Goal: Task Accomplishment & Management: Complete application form

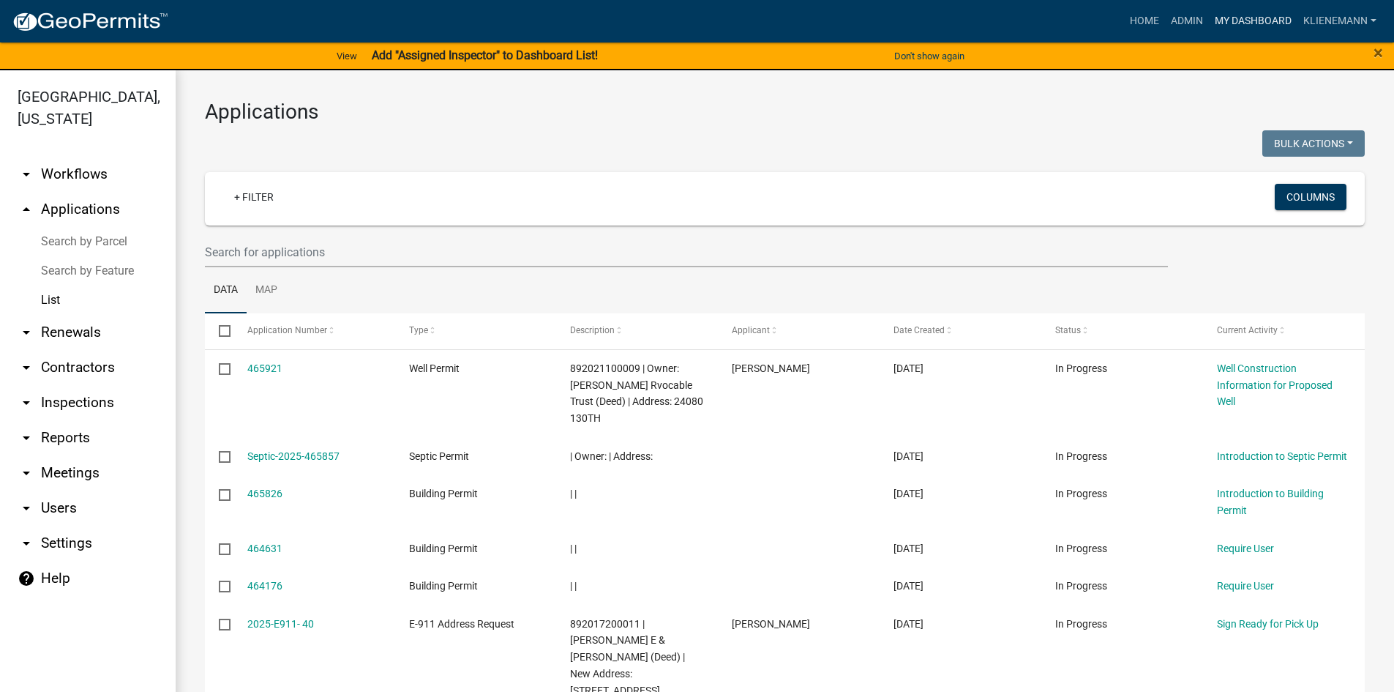
click at [1254, 26] on link "My Dashboard" at bounding box center [1253, 21] width 89 height 28
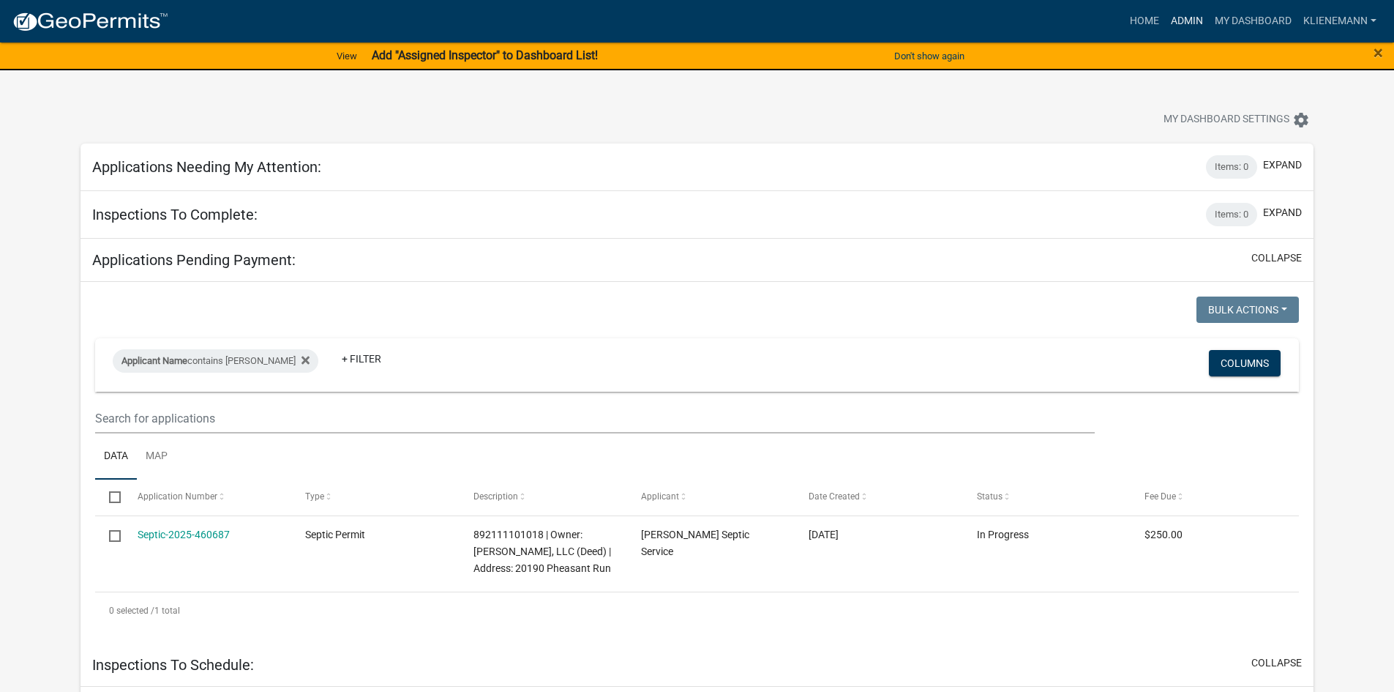
click at [1183, 14] on link "Admin" at bounding box center [1187, 21] width 44 height 28
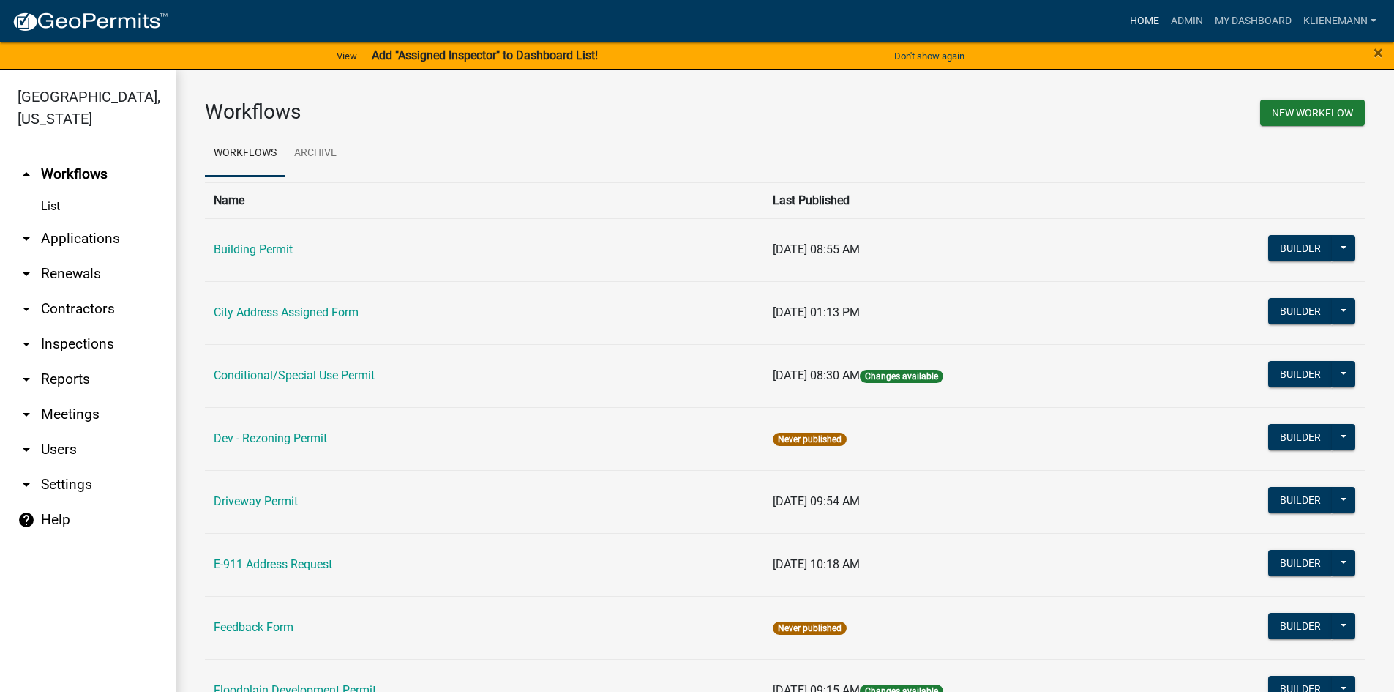
click at [1127, 12] on link "Home" at bounding box center [1144, 21] width 41 height 28
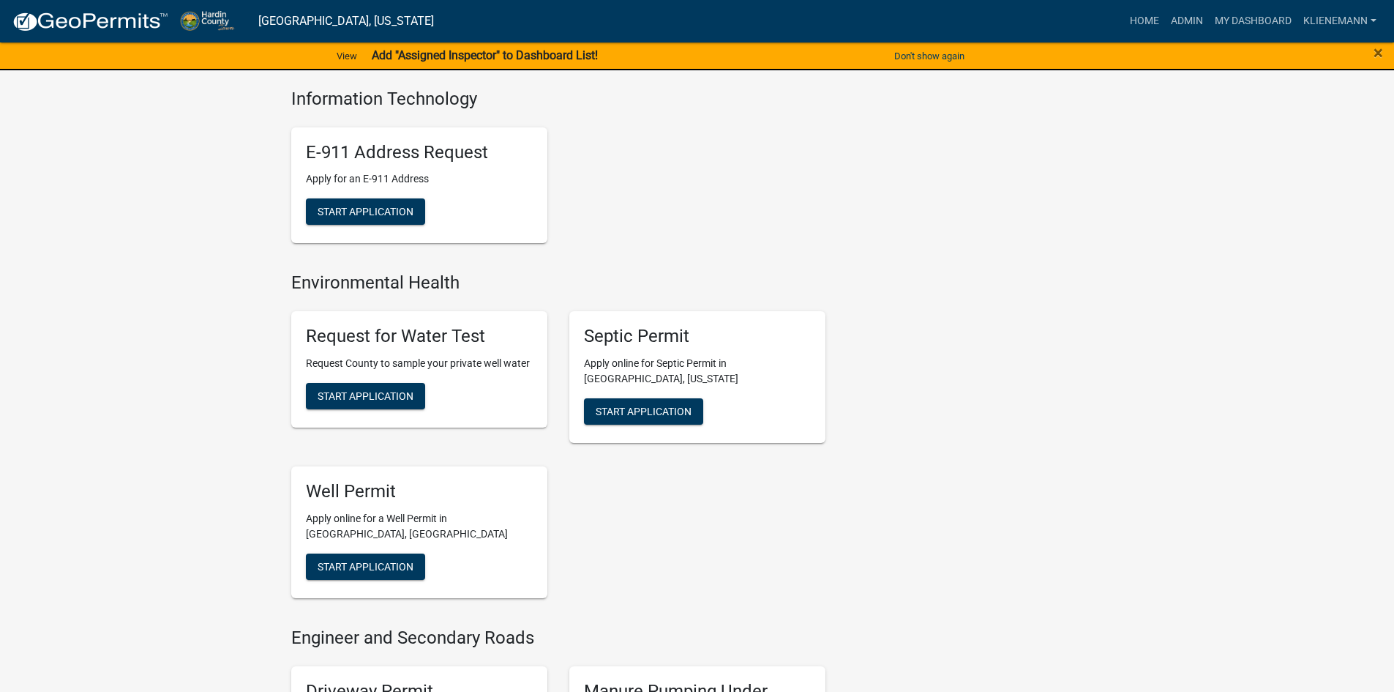
scroll to position [659, 0]
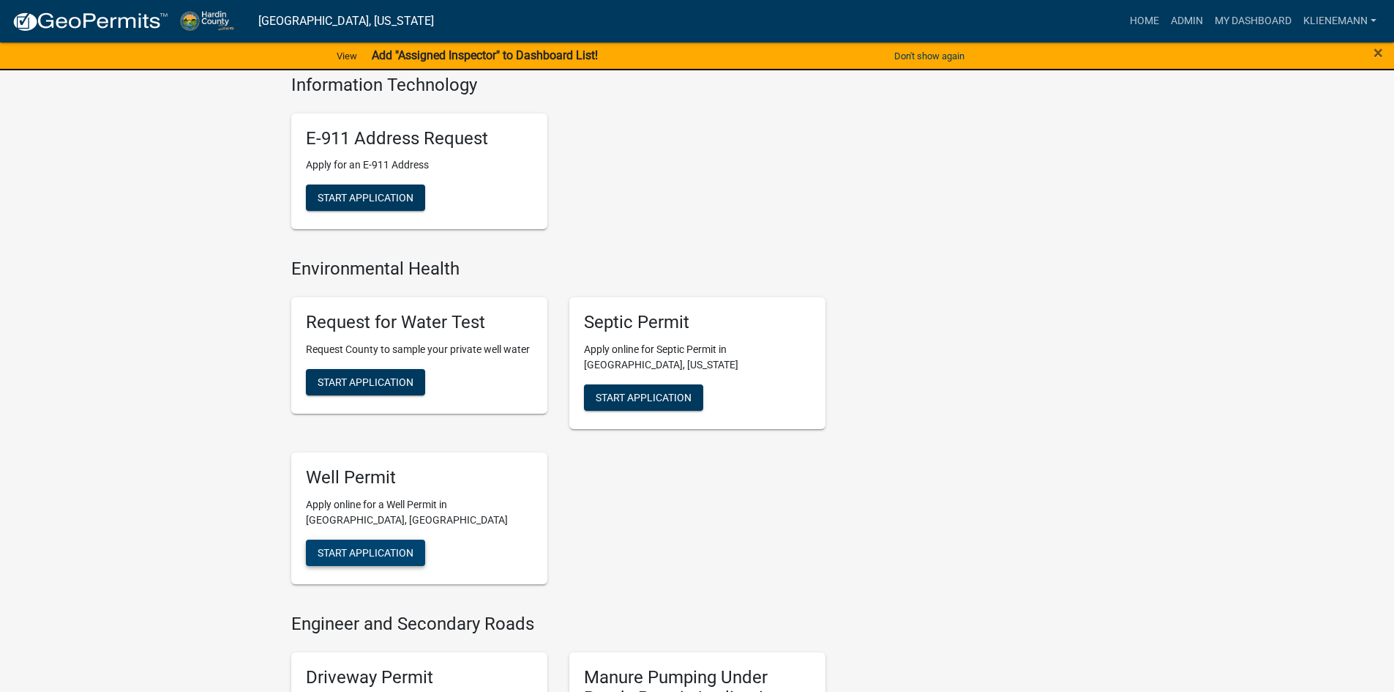
click at [414, 546] on span "Start Application" at bounding box center [366, 552] width 96 height 12
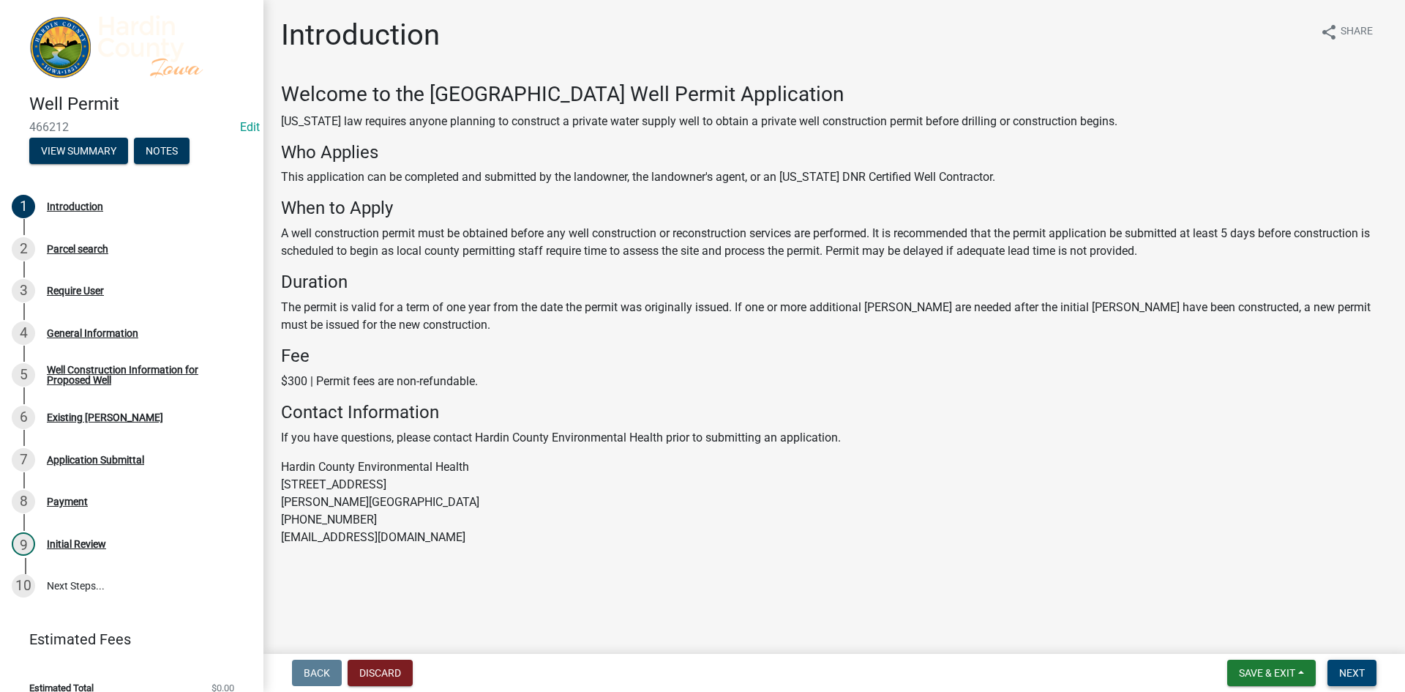
click at [1362, 670] on span "Next" at bounding box center [1352, 673] width 26 height 12
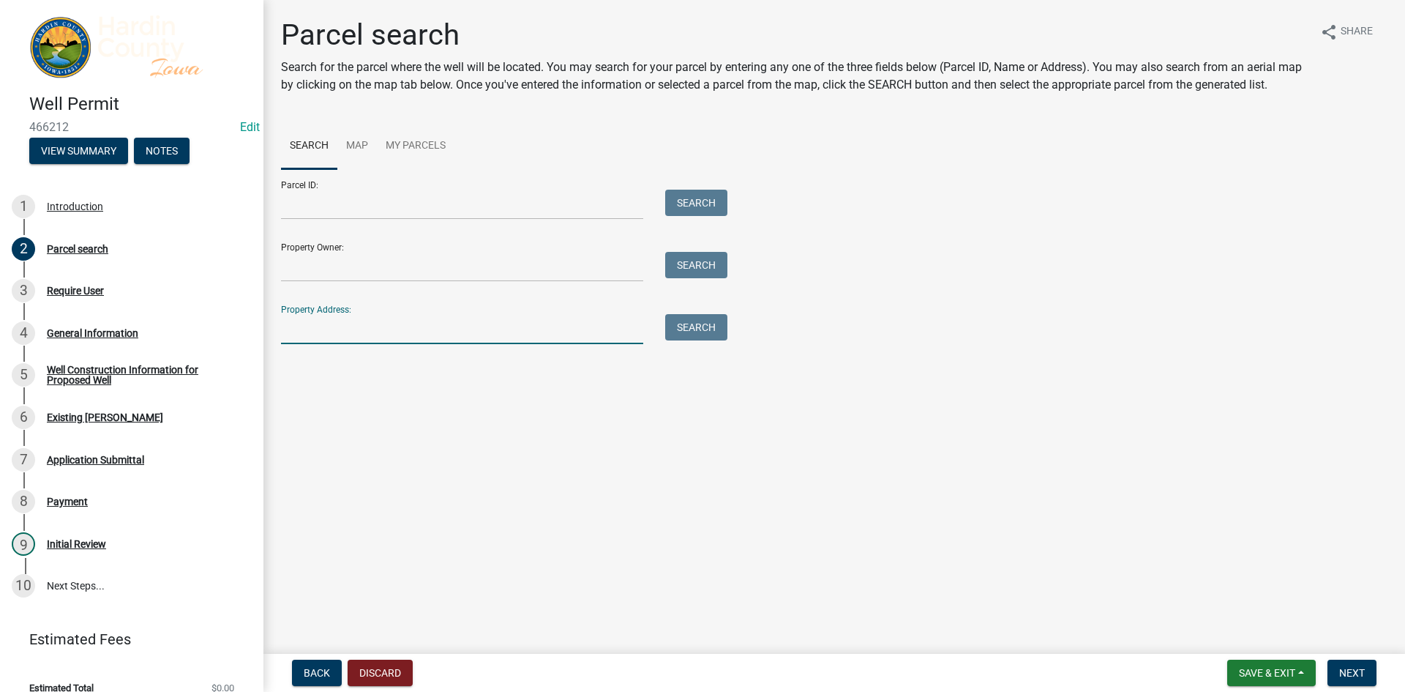
click at [366, 324] on input "Property Address:" at bounding box center [462, 329] width 362 height 30
type input "r"
click at [476, 253] on input "Property Owner:" at bounding box center [462, 267] width 362 height 30
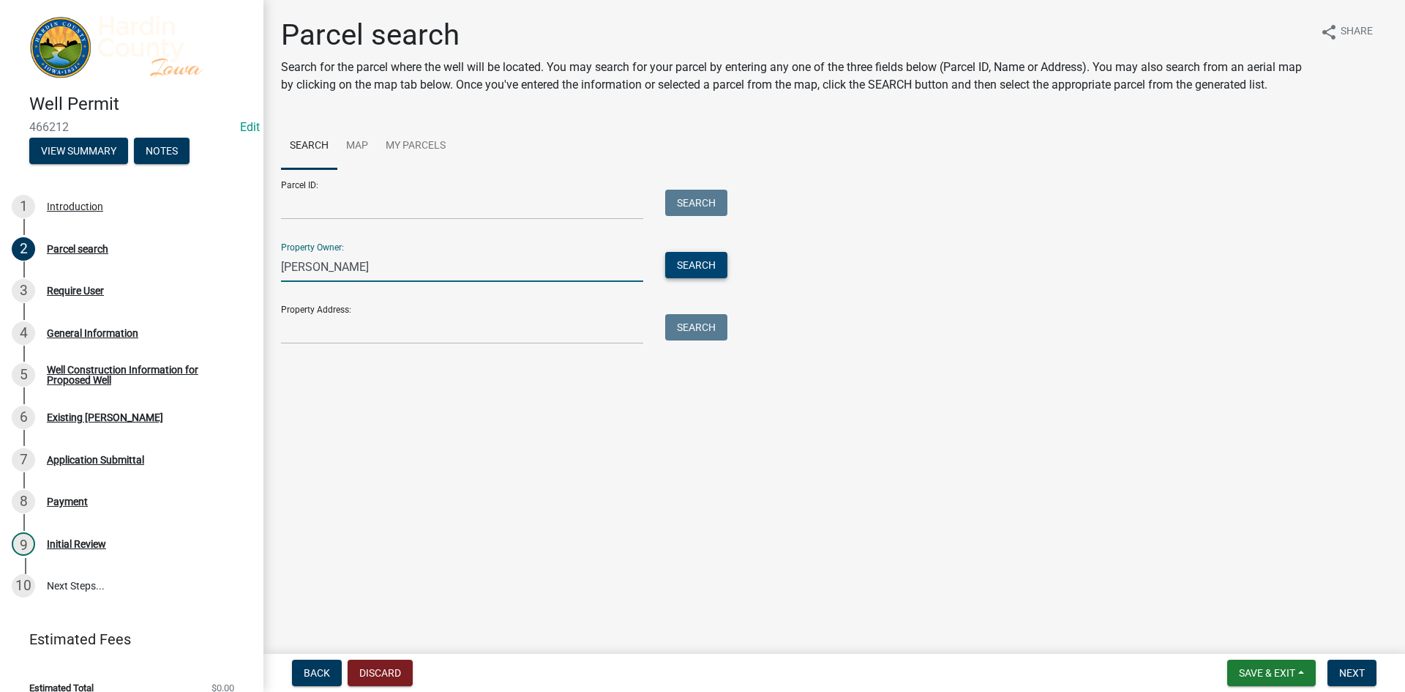
type input "[PERSON_NAME]"
click at [719, 269] on button "Search" at bounding box center [696, 265] width 62 height 26
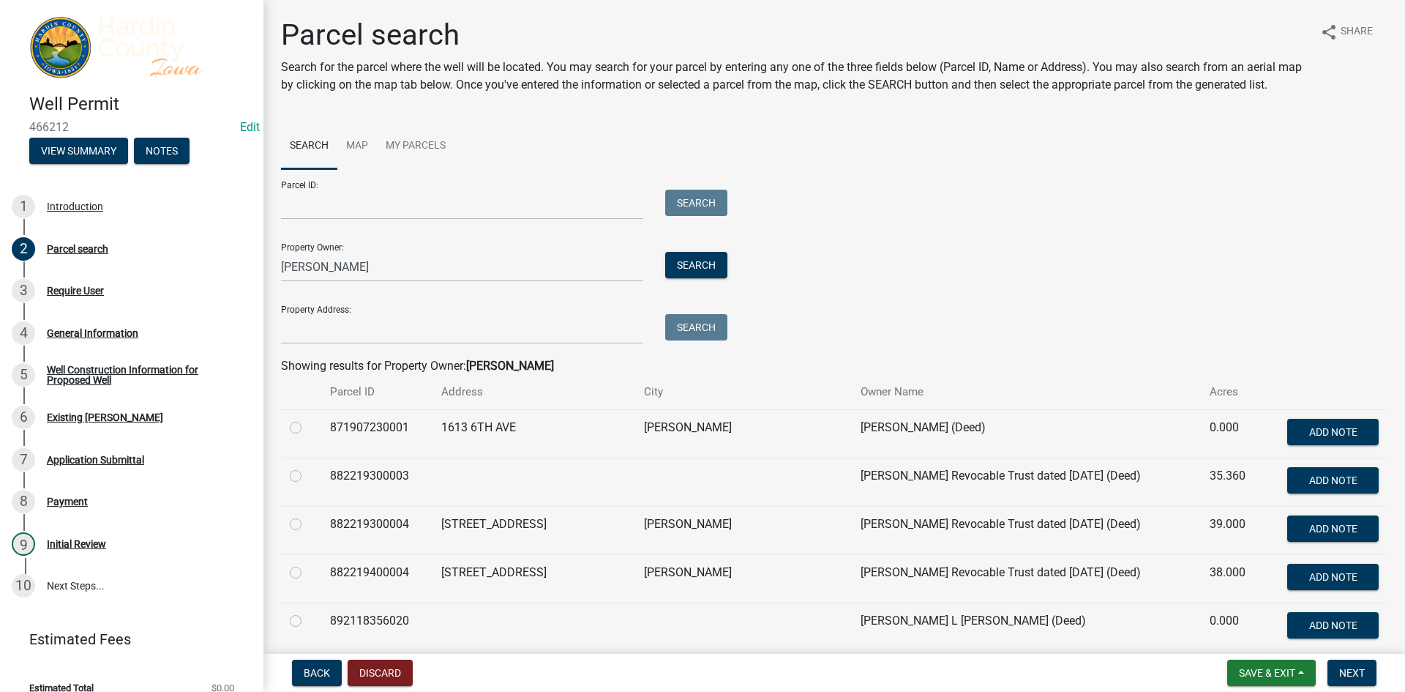
click at [307, 419] on label at bounding box center [307, 419] width 0 height 0
click at [307, 428] on input "radio" at bounding box center [312, 424] width 10 height 10
radio input "true"
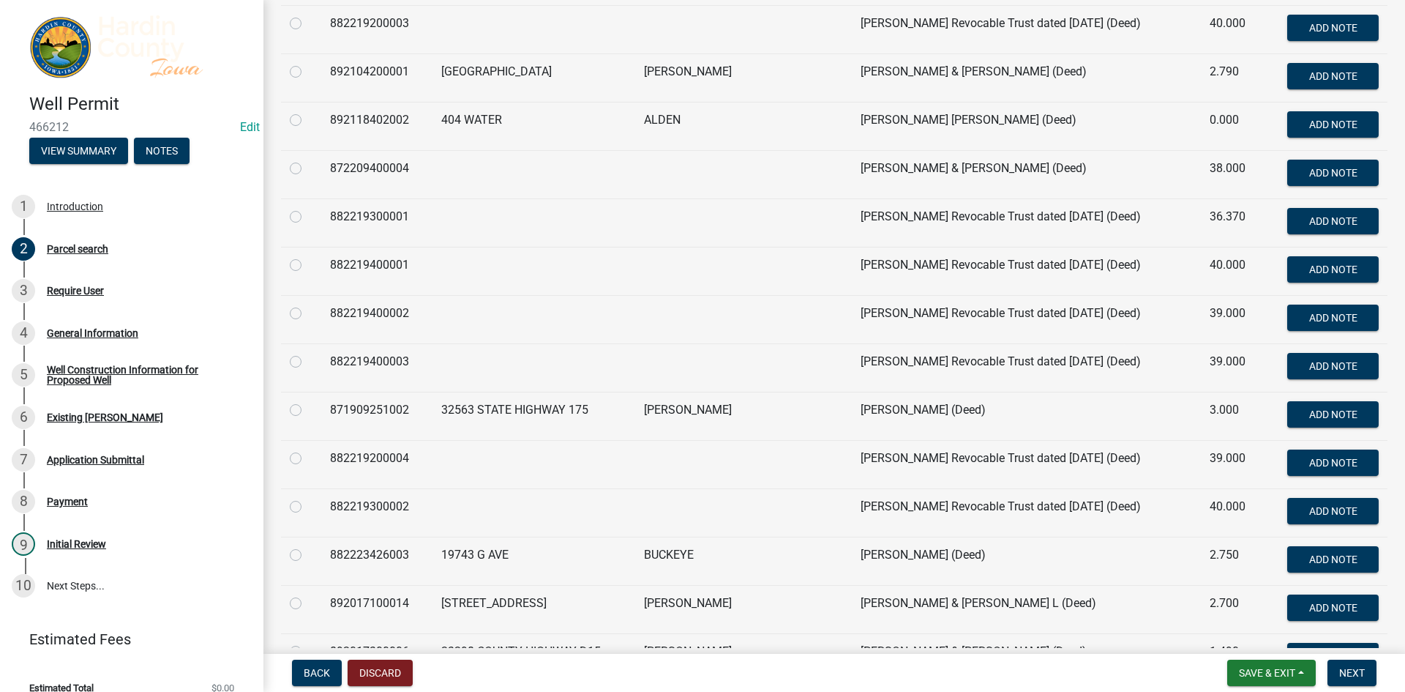
scroll to position [1098, 0]
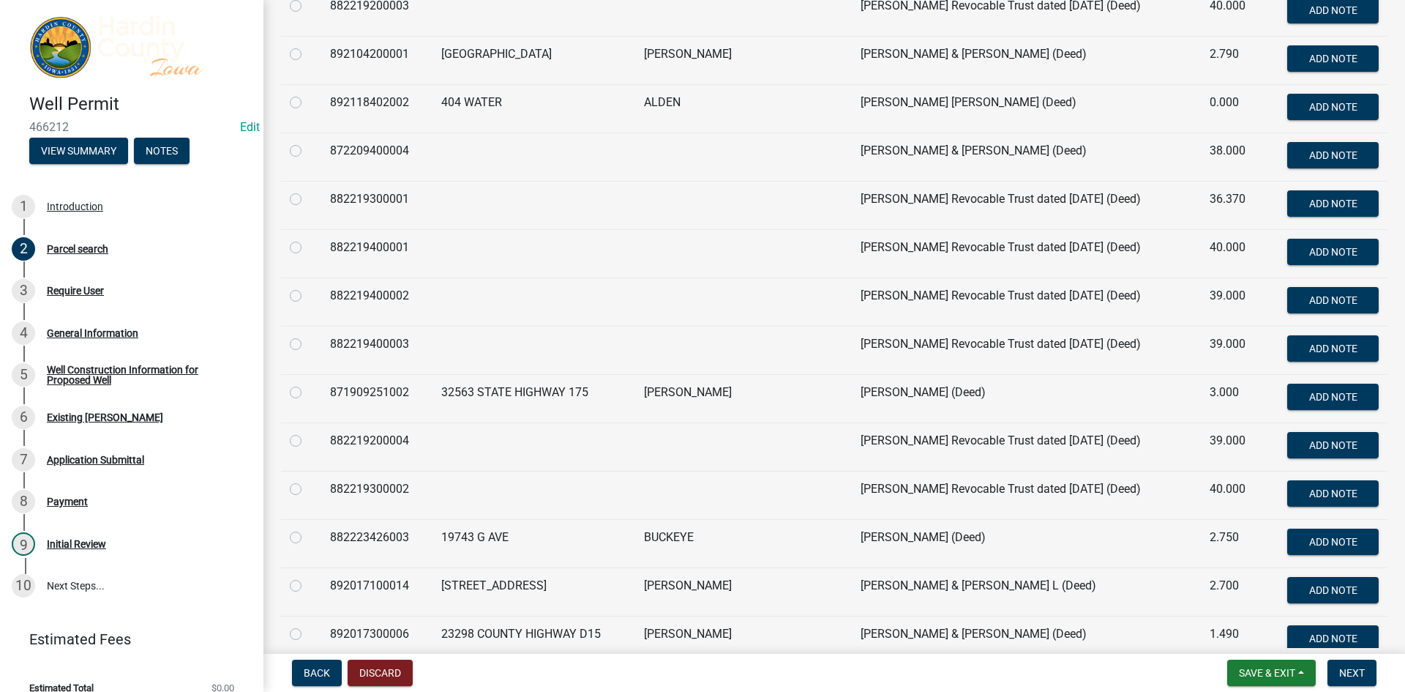
click at [307, 384] on label at bounding box center [307, 384] width 0 height 0
click at [307, 393] on input "radio" at bounding box center [312, 389] width 10 height 10
radio input "true"
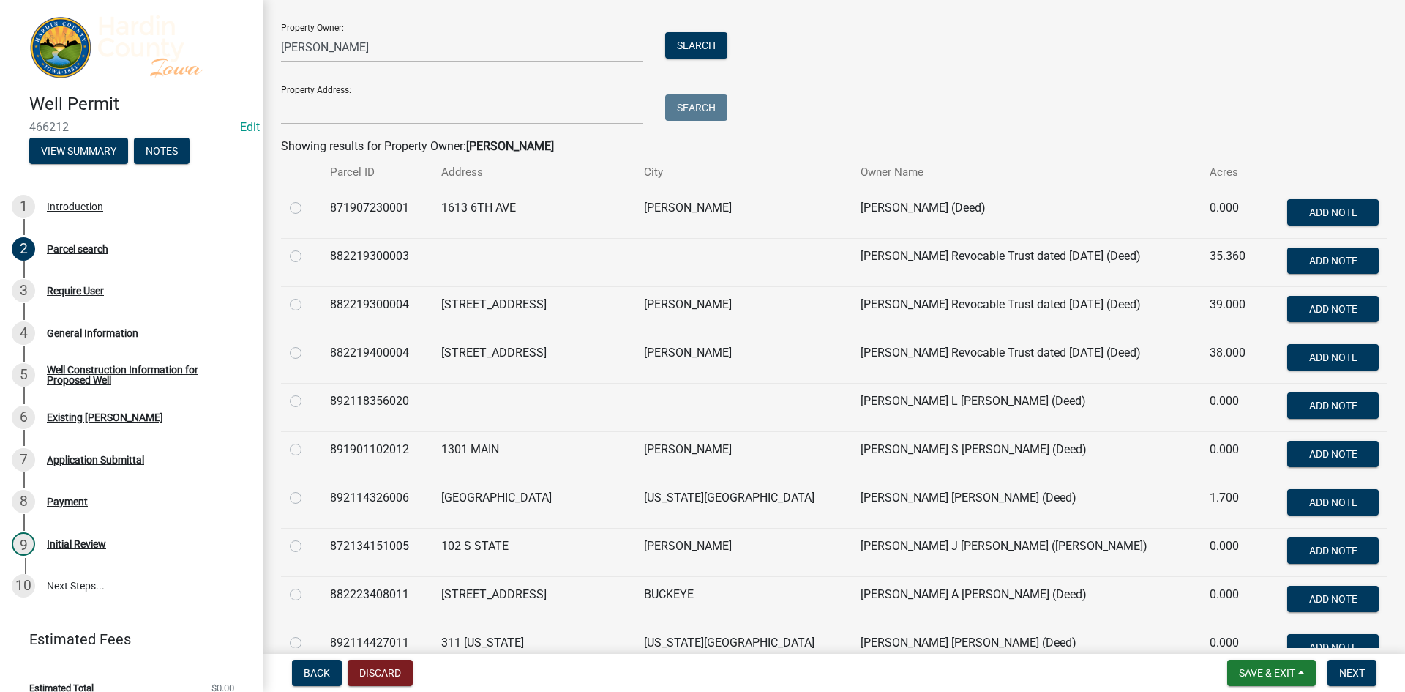
scroll to position [0, 0]
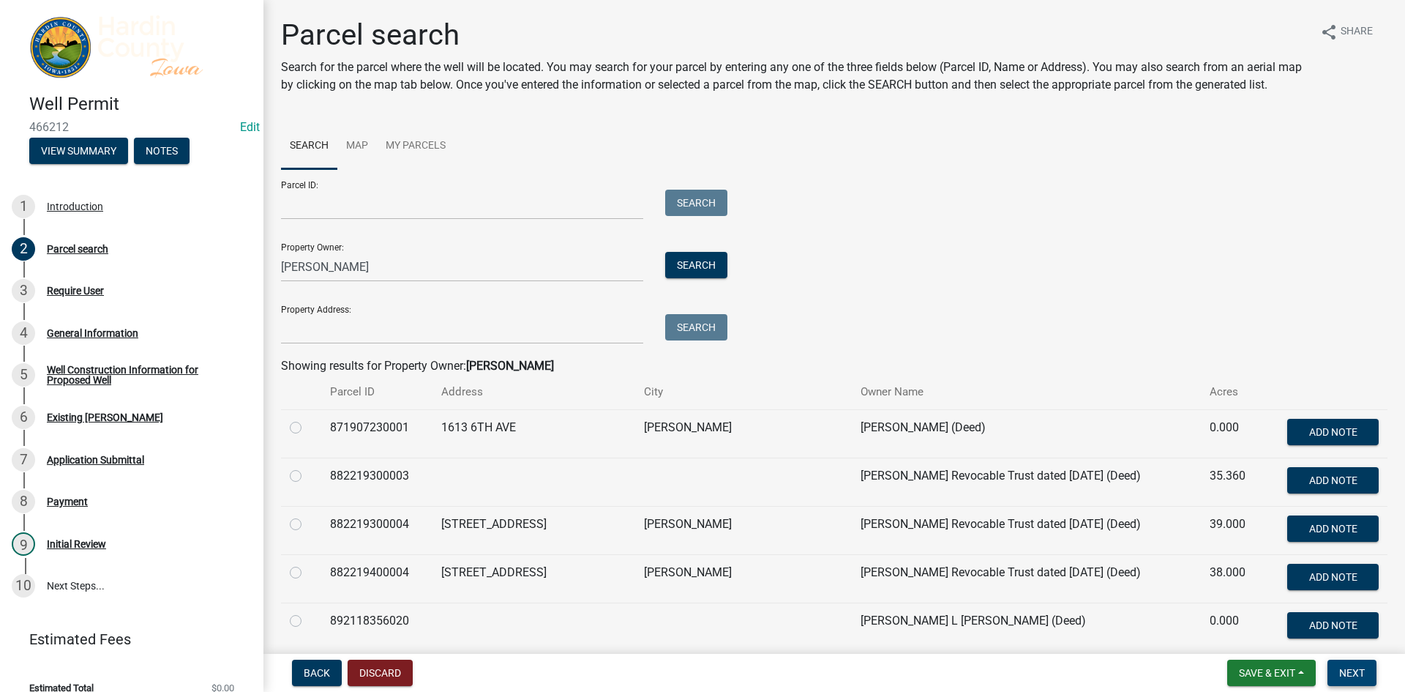
click at [1351, 671] on span "Next" at bounding box center [1352, 673] width 26 height 12
click at [1353, 674] on span "Next" at bounding box center [1352, 673] width 26 height 12
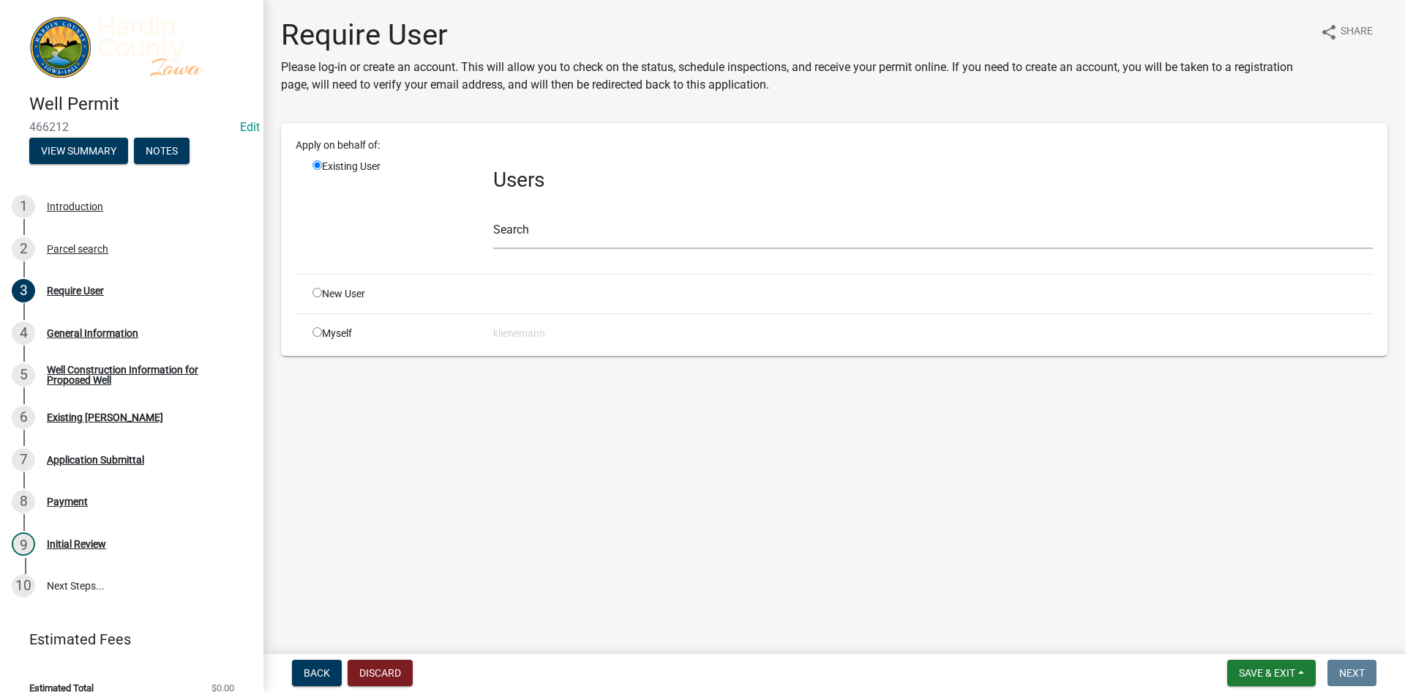
click at [340, 329] on div "Myself" at bounding box center [392, 333] width 181 height 15
click at [318, 334] on input "radio" at bounding box center [318, 332] width 10 height 10
radio input "true"
radio input "false"
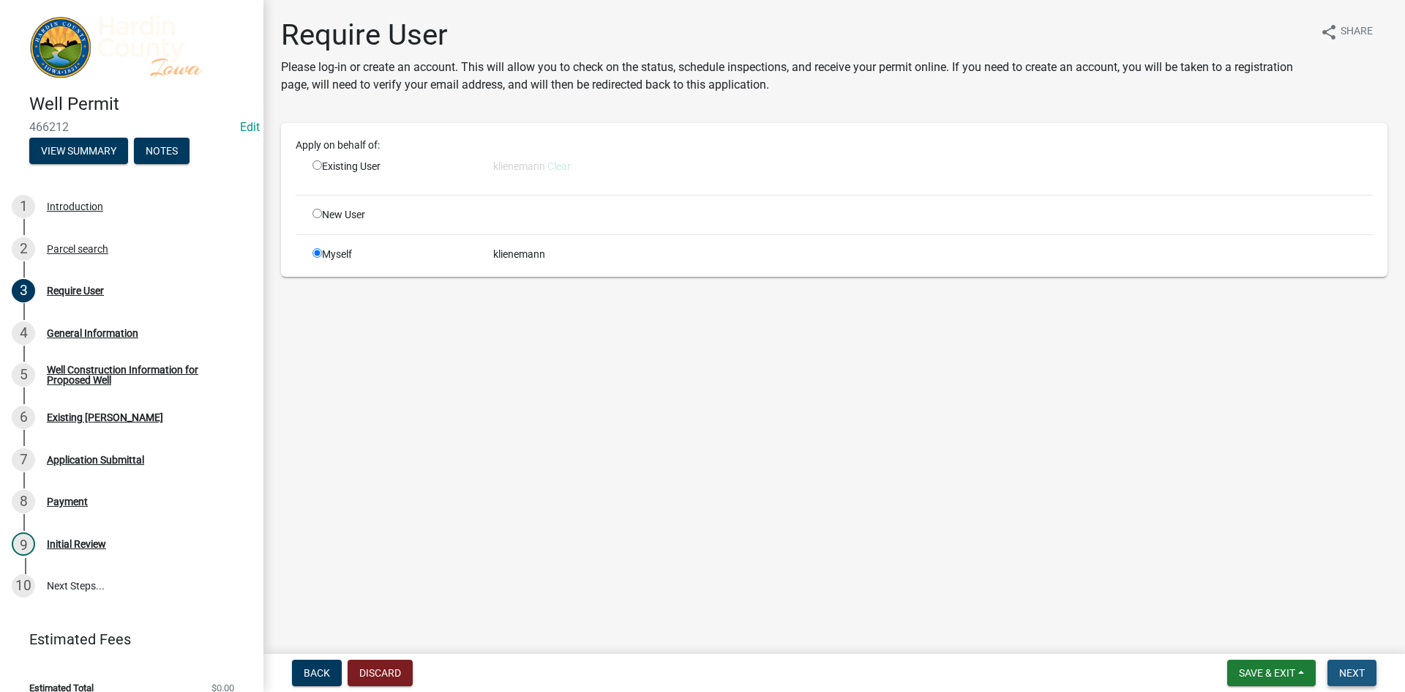
click at [1364, 673] on span "Next" at bounding box center [1352, 673] width 26 height 12
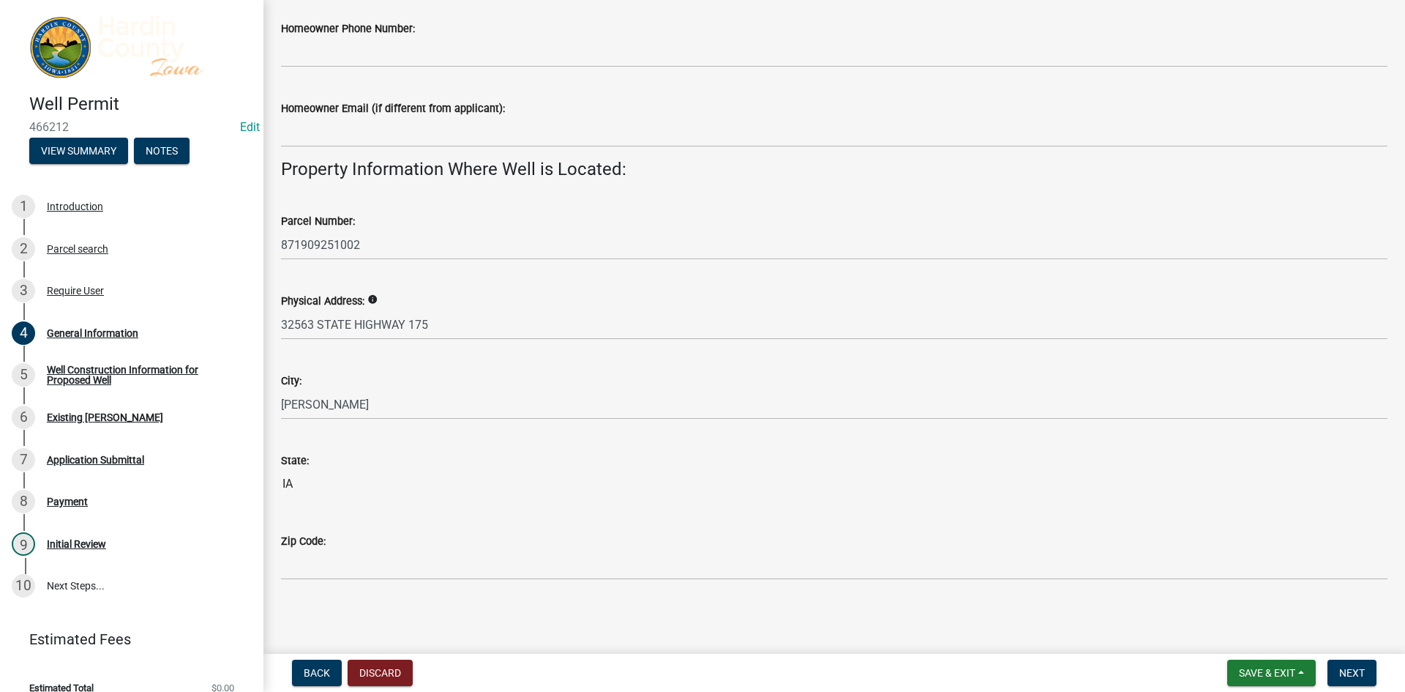
scroll to position [1219, 0]
click at [1342, 676] on span "Next" at bounding box center [1352, 673] width 26 height 12
click at [175, 373] on div "Well Construction Information for Proposed Well" at bounding box center [143, 374] width 193 height 20
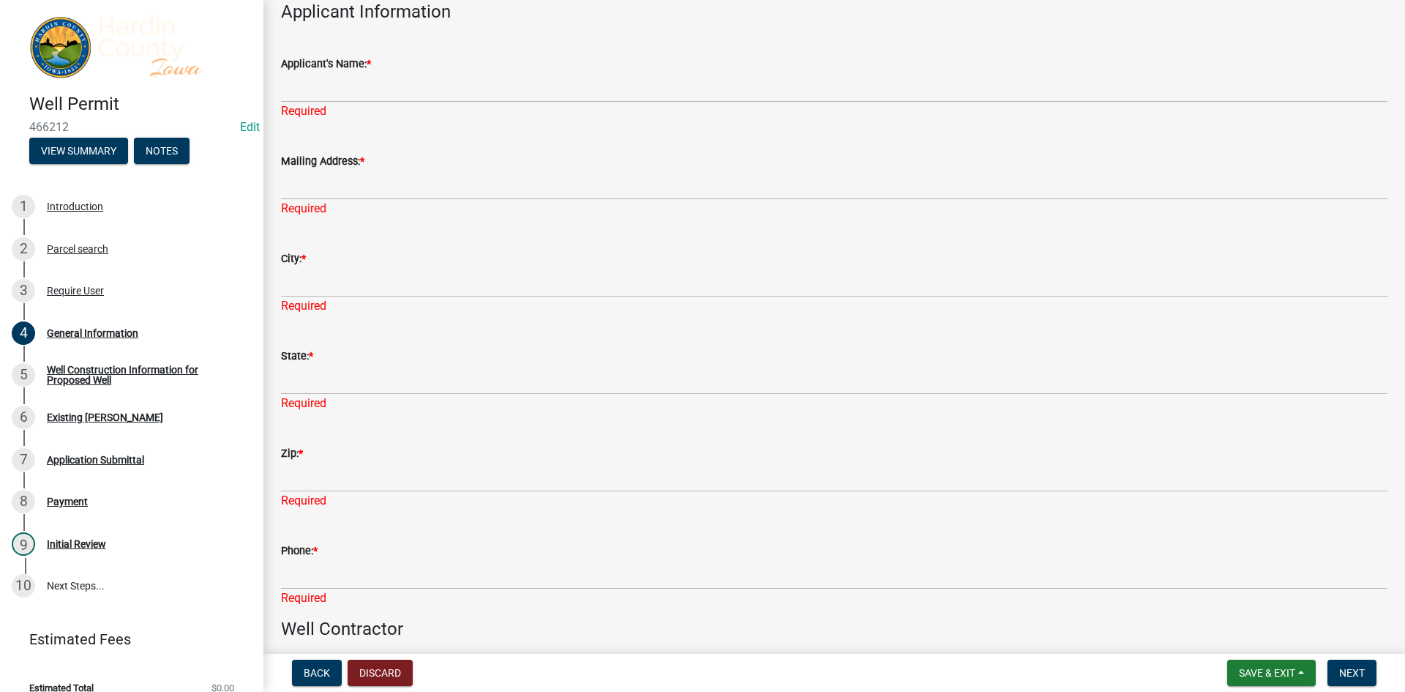
scroll to position [80, 0]
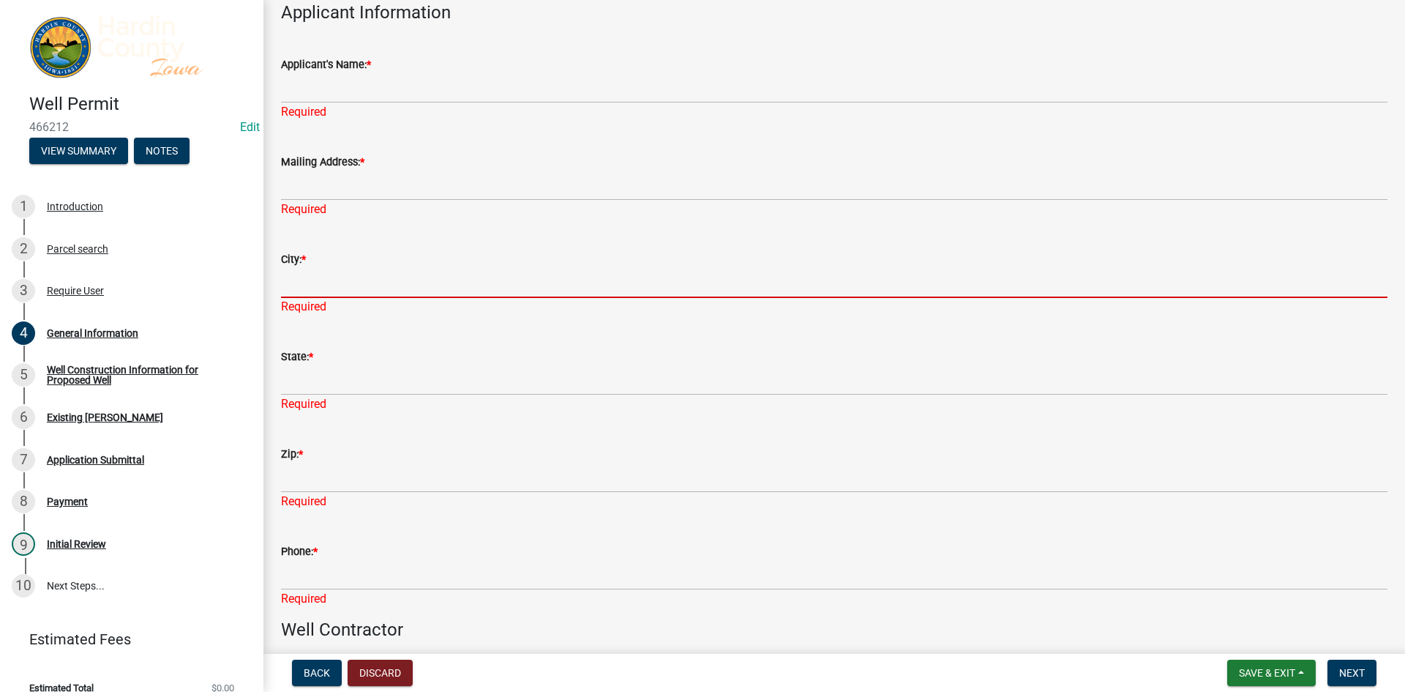
click at [318, 285] on input "City: *" at bounding box center [834, 283] width 1107 height 30
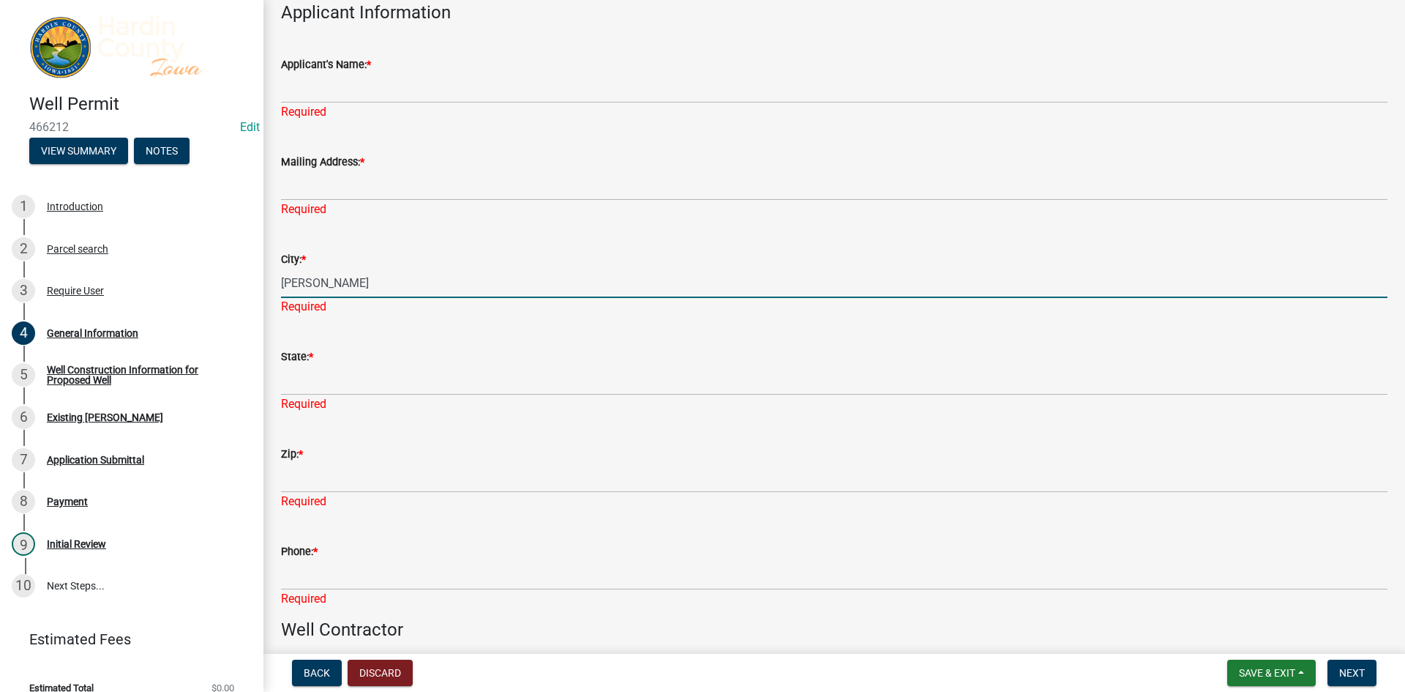
type input "[PERSON_NAME]"
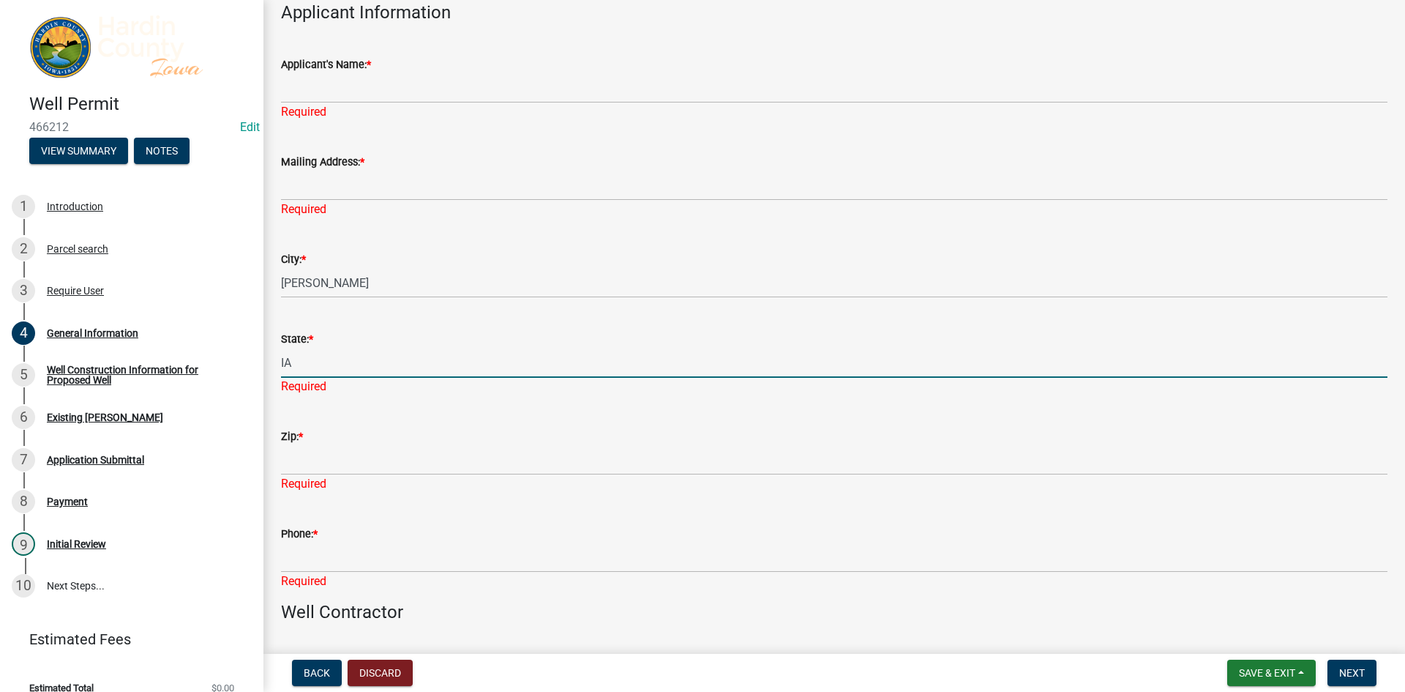
type input "IA"
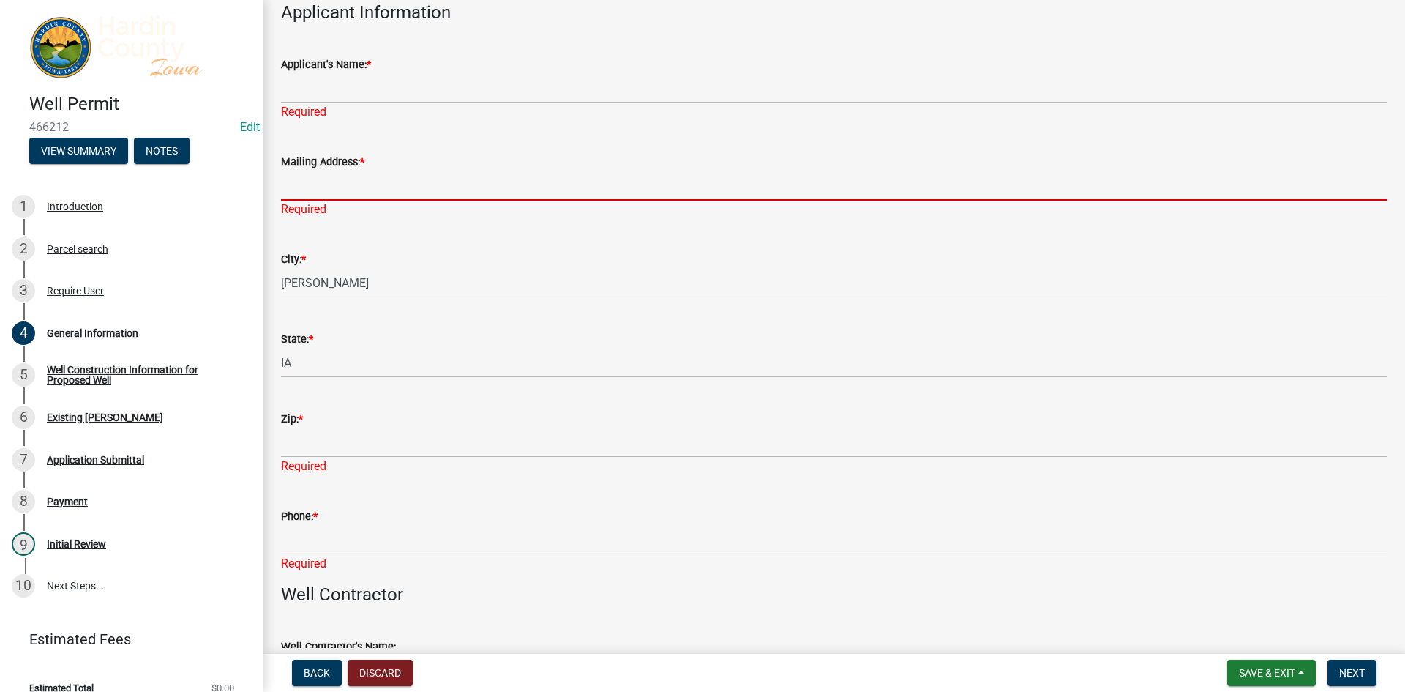
click at [332, 196] on input "Mailing Address: *" at bounding box center [834, 186] width 1107 height 30
paste input "[STREET_ADDRESS]"
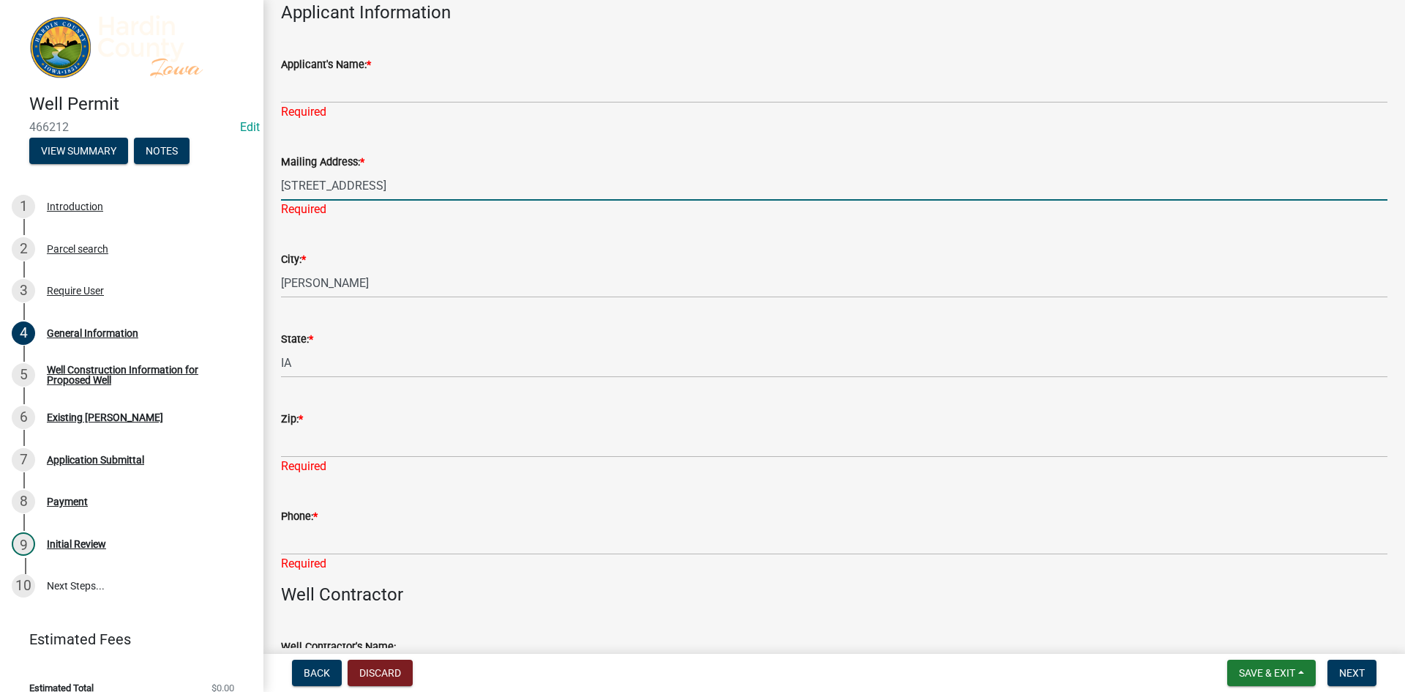
type input "[STREET_ADDRESS]"
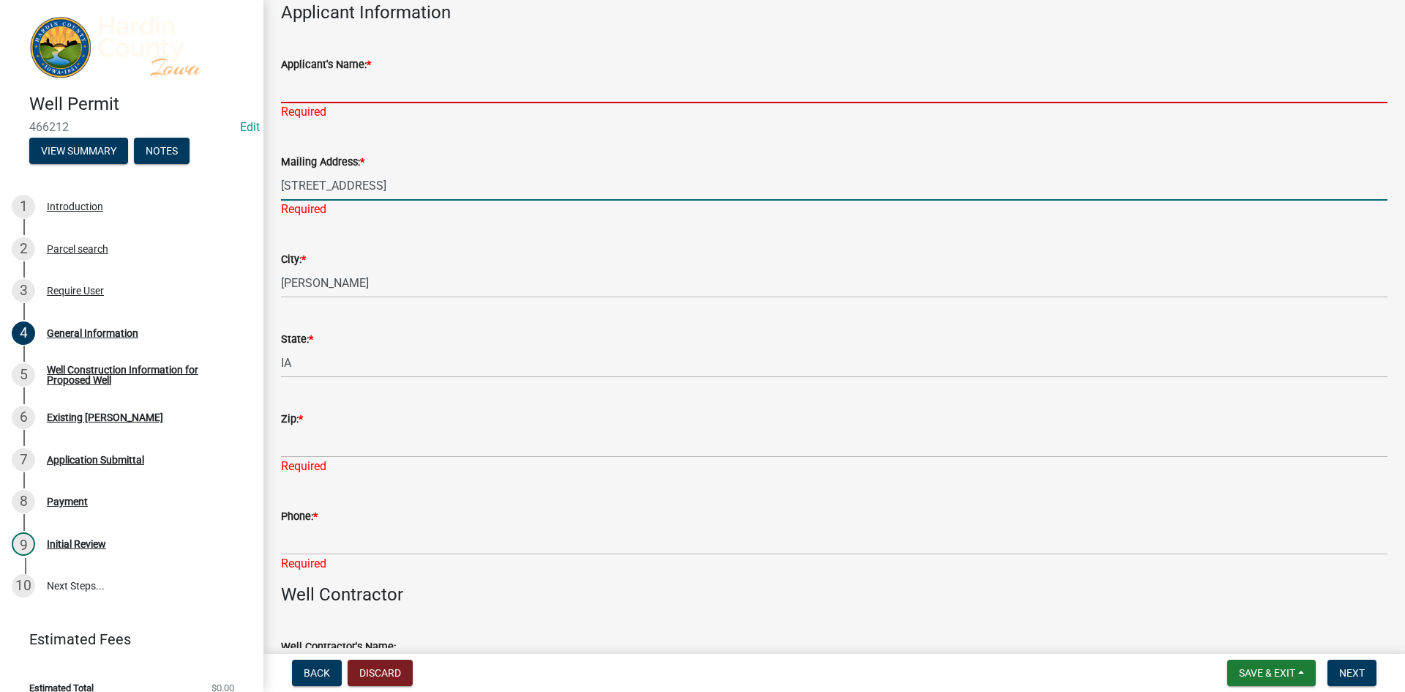
click at [329, 91] on input "Applicant's Name: *" at bounding box center [834, 88] width 1107 height 30
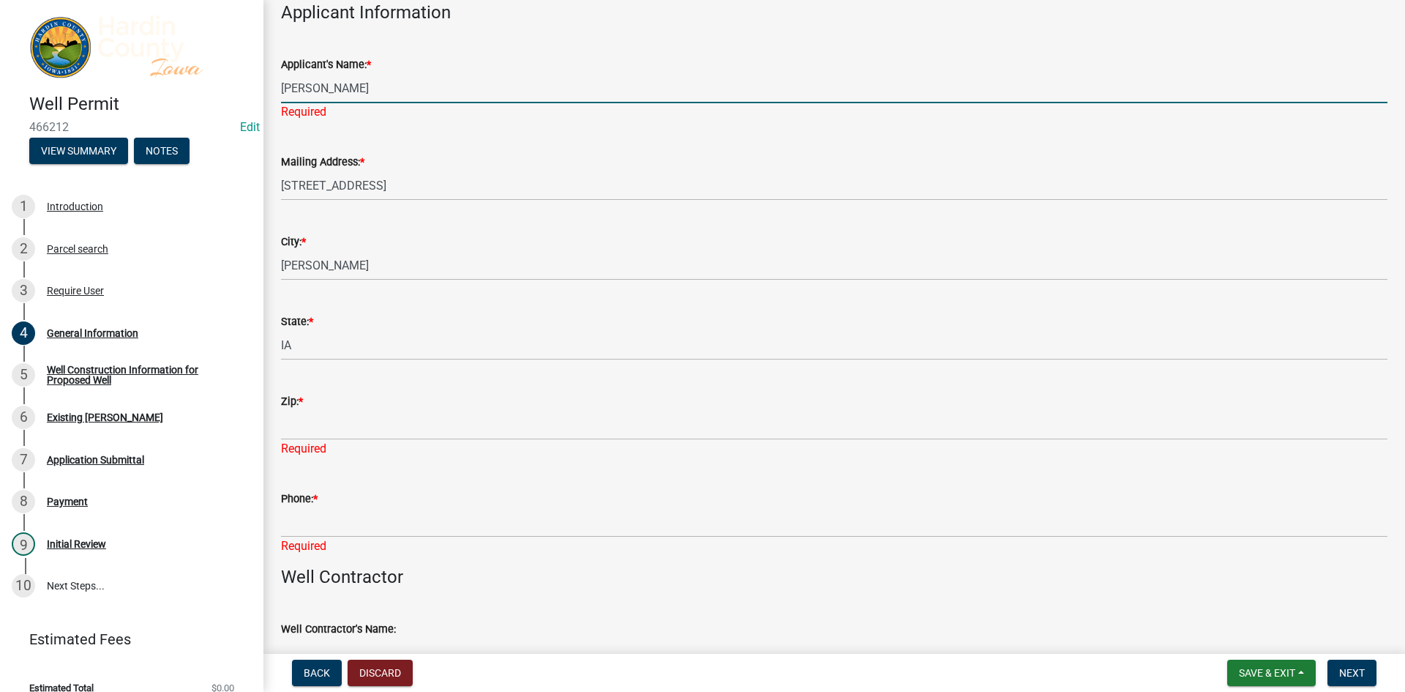
type input "[PERSON_NAME]"
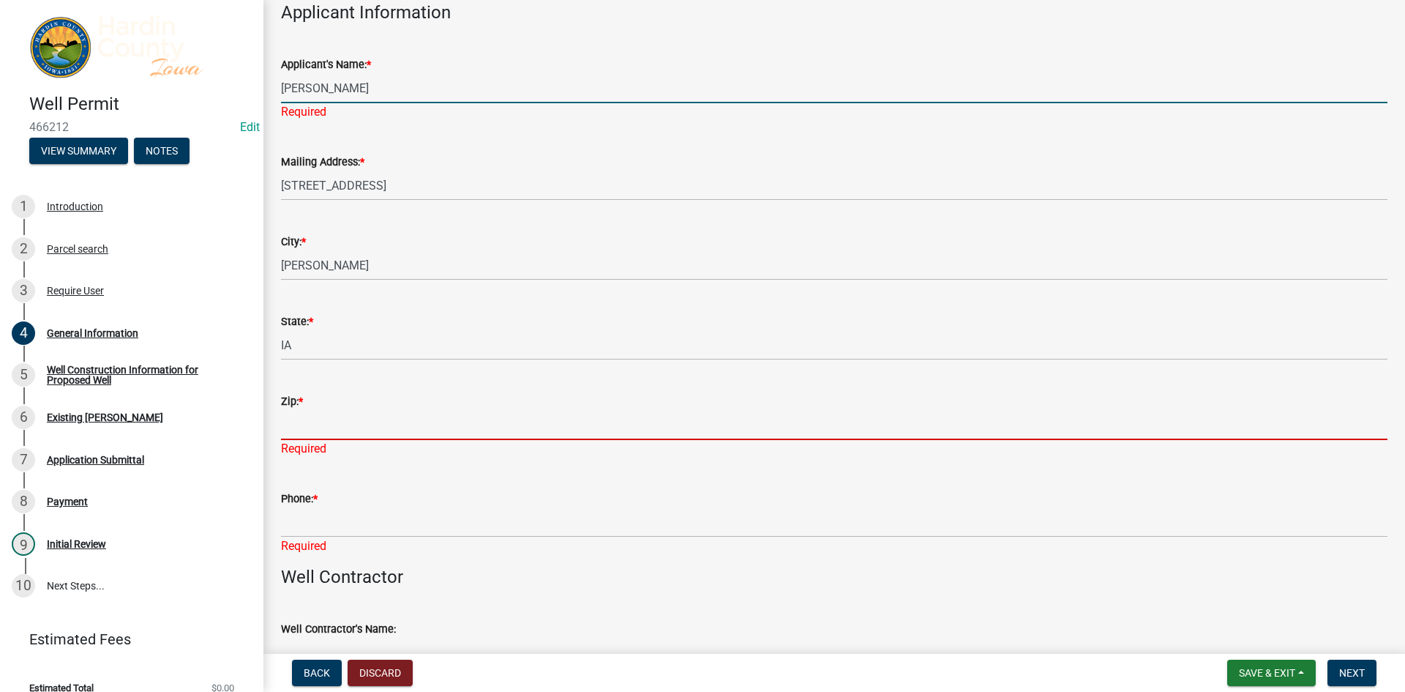
click at [320, 431] on div "Zip: * Required" at bounding box center [834, 415] width 1107 height 86
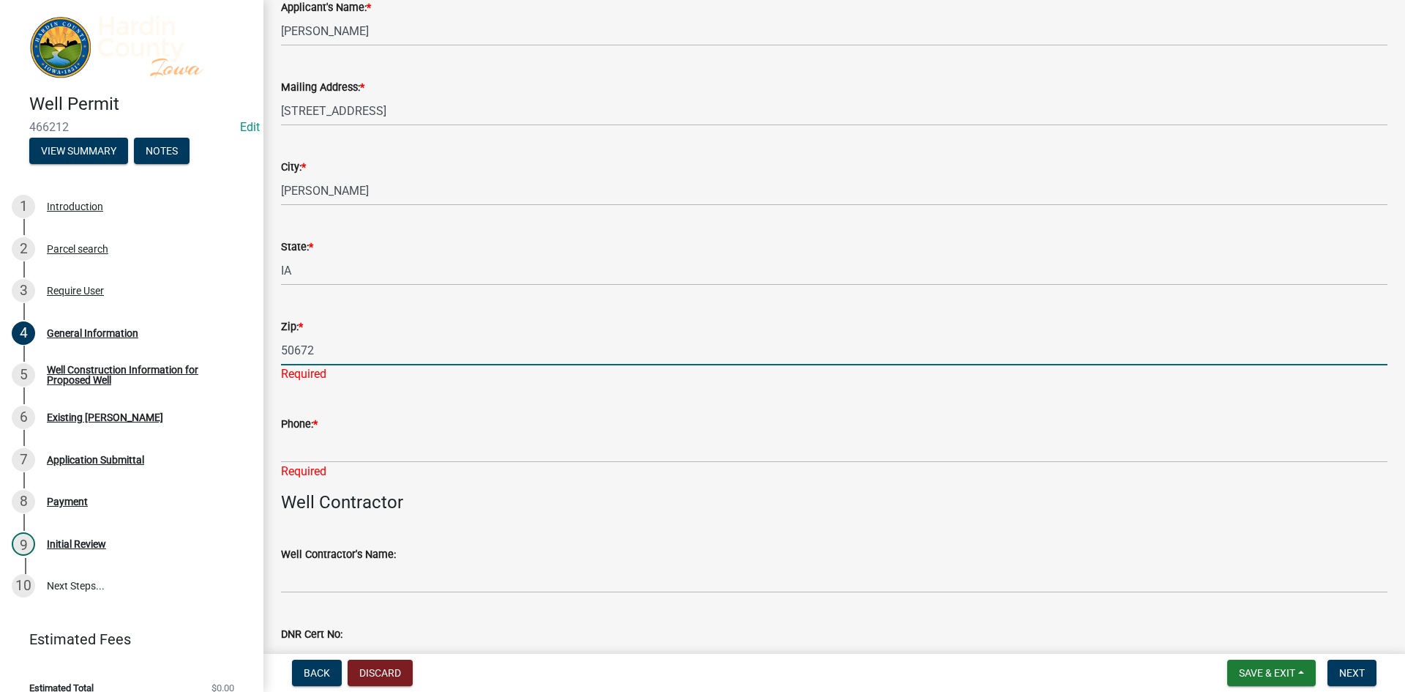
scroll to position [226, 0]
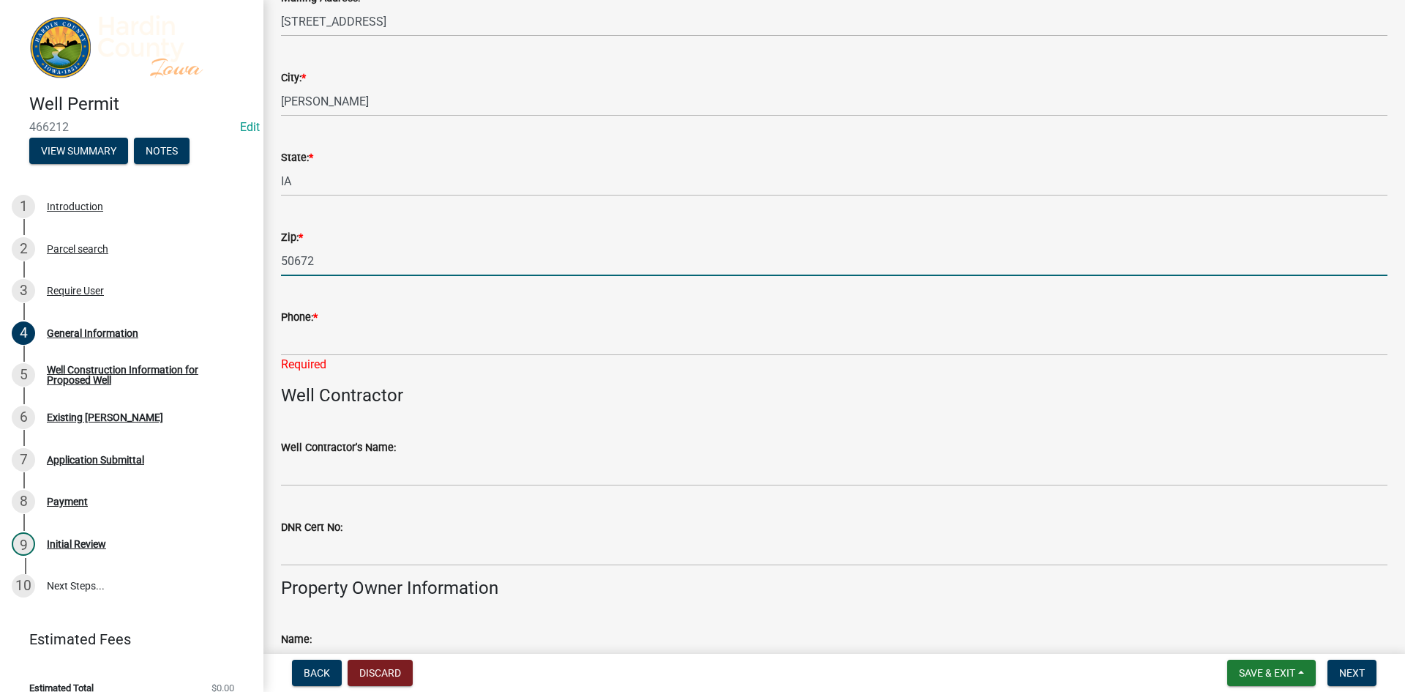
click at [343, 270] on input "50672" at bounding box center [834, 261] width 1107 height 30
type input "50627"
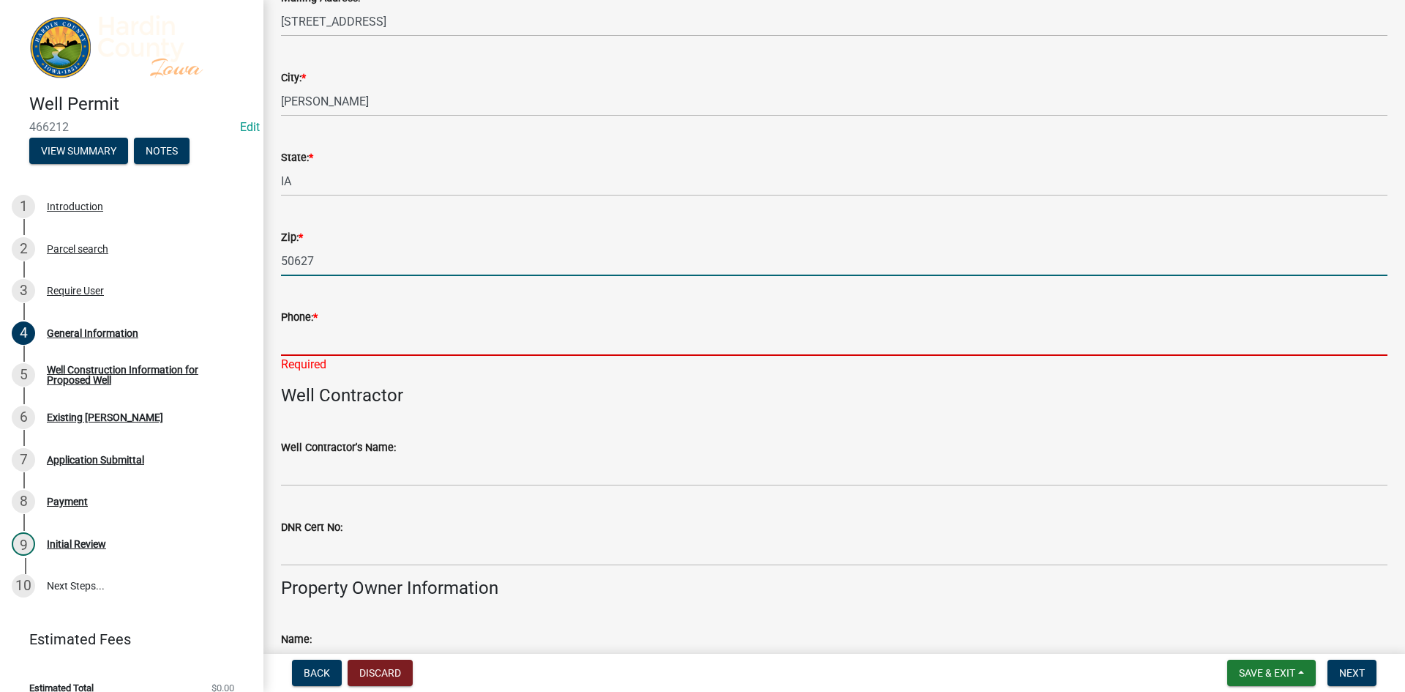
click at [363, 352] on input "Phone: *" at bounding box center [834, 341] width 1107 height 30
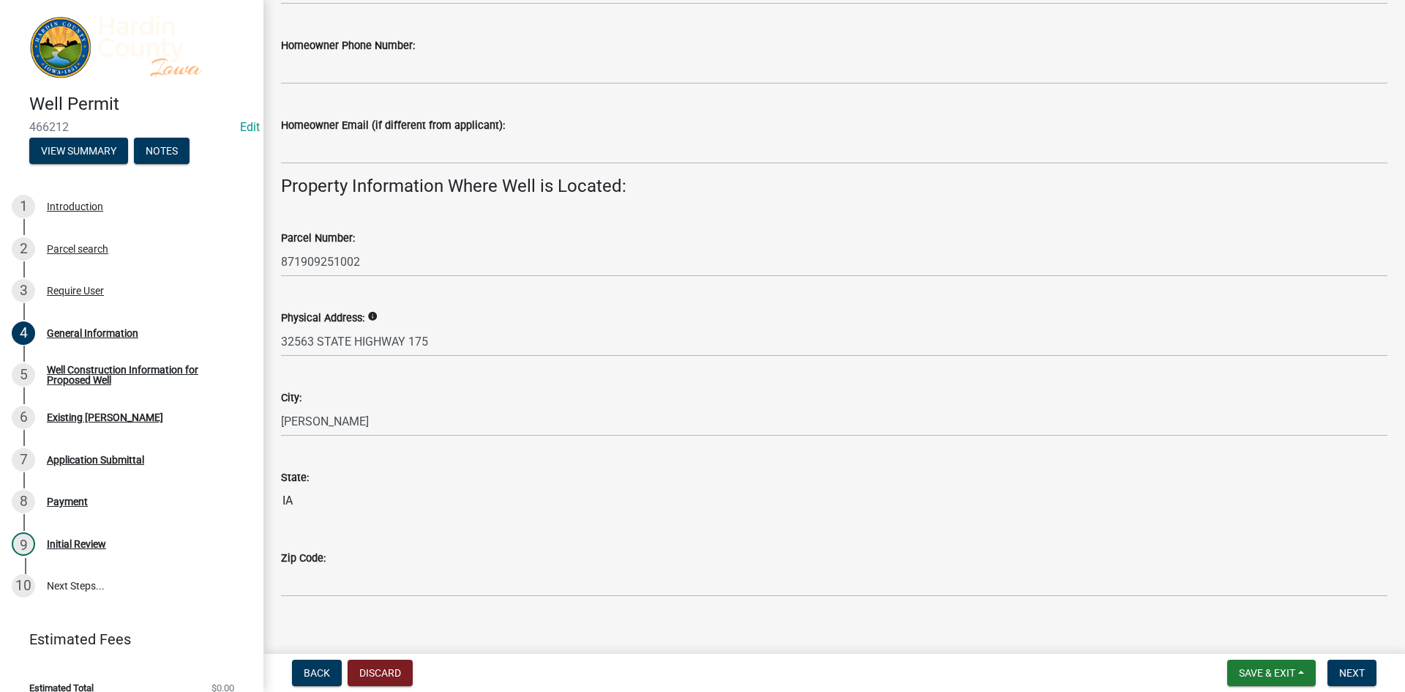
scroll to position [1236, 0]
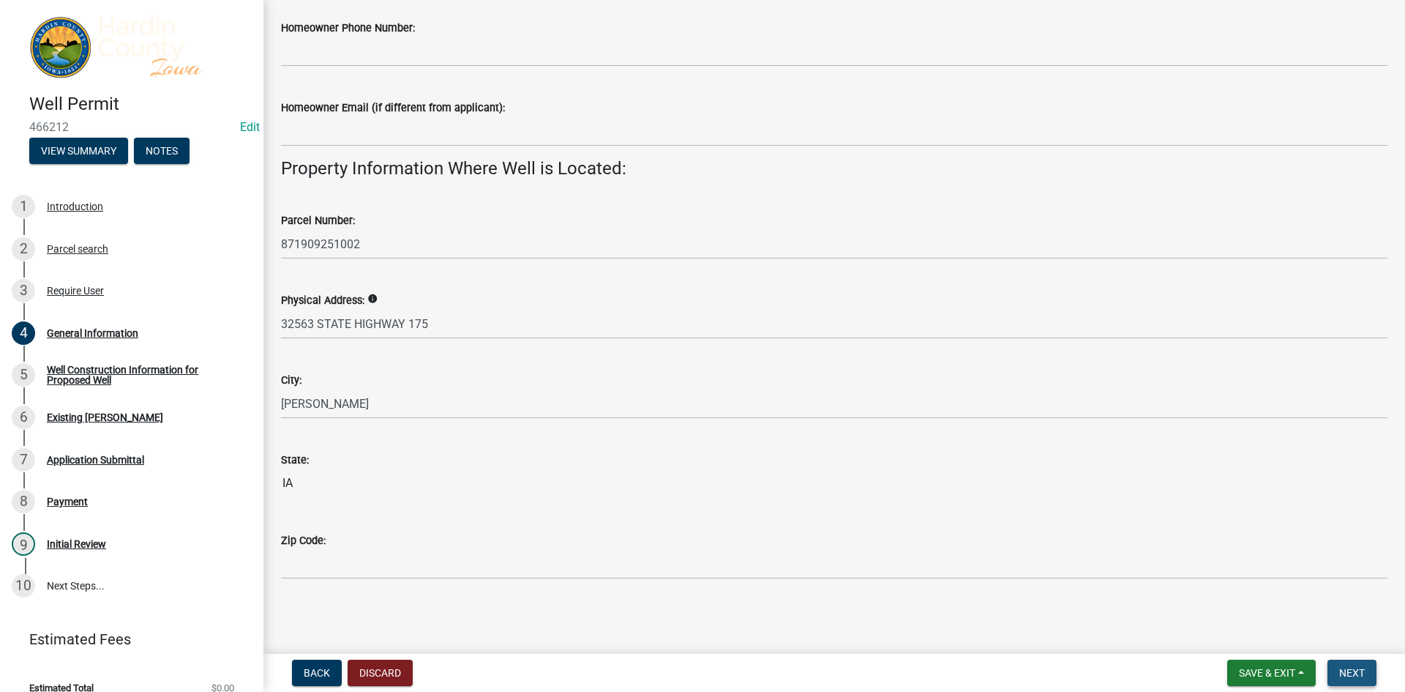
click at [1345, 661] on button "Next" at bounding box center [1352, 672] width 49 height 26
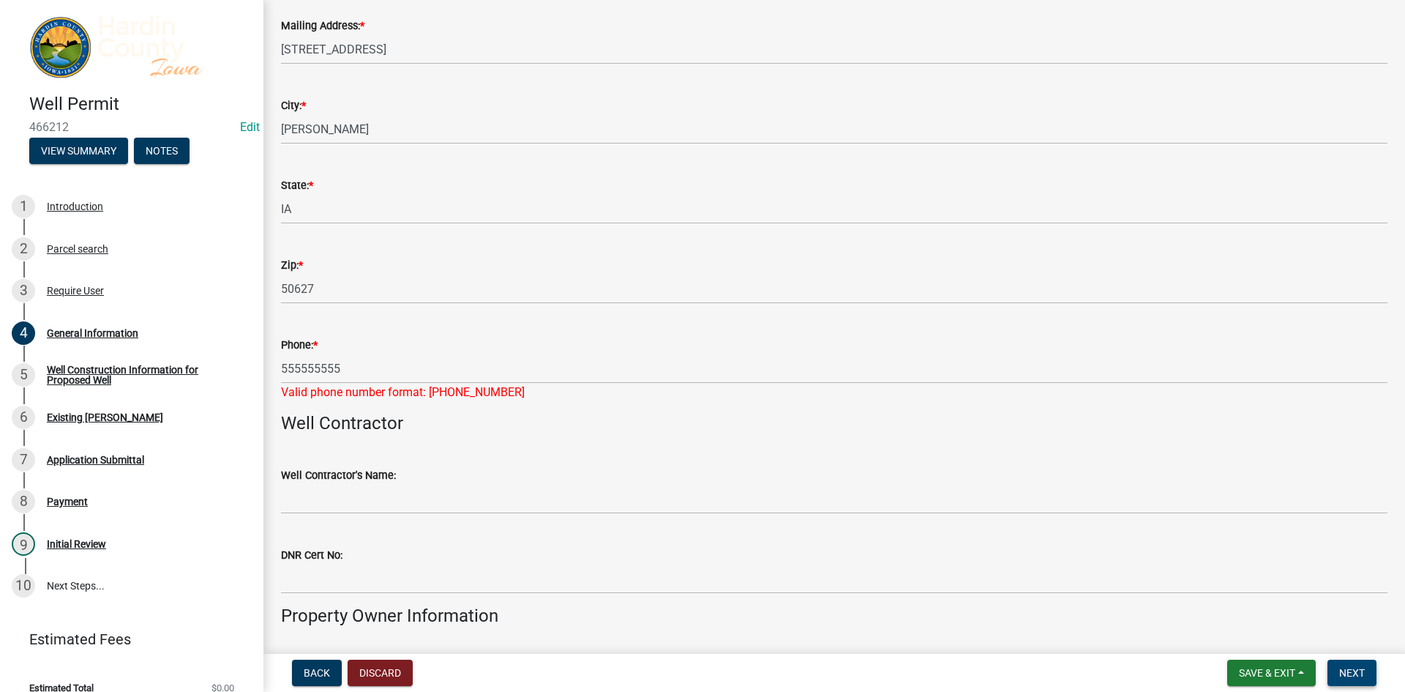
scroll to position [220, 0]
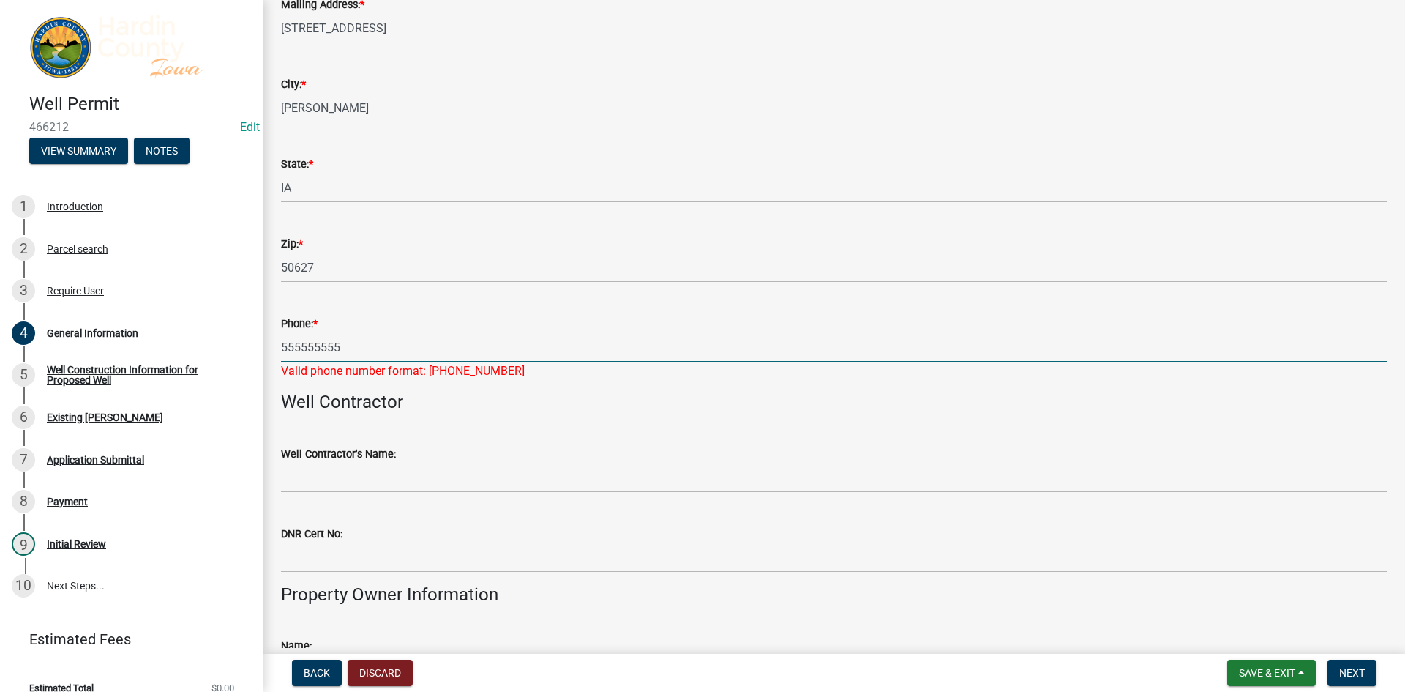
click at [299, 340] on input "555555555" at bounding box center [834, 347] width 1107 height 30
click at [320, 341] on input "555-555555" at bounding box center [834, 347] width 1107 height 30
click at [325, 348] on input "555-555555" at bounding box center [834, 347] width 1107 height 30
click at [378, 332] on input "[PHONE_NUMBER]" at bounding box center [834, 347] width 1107 height 30
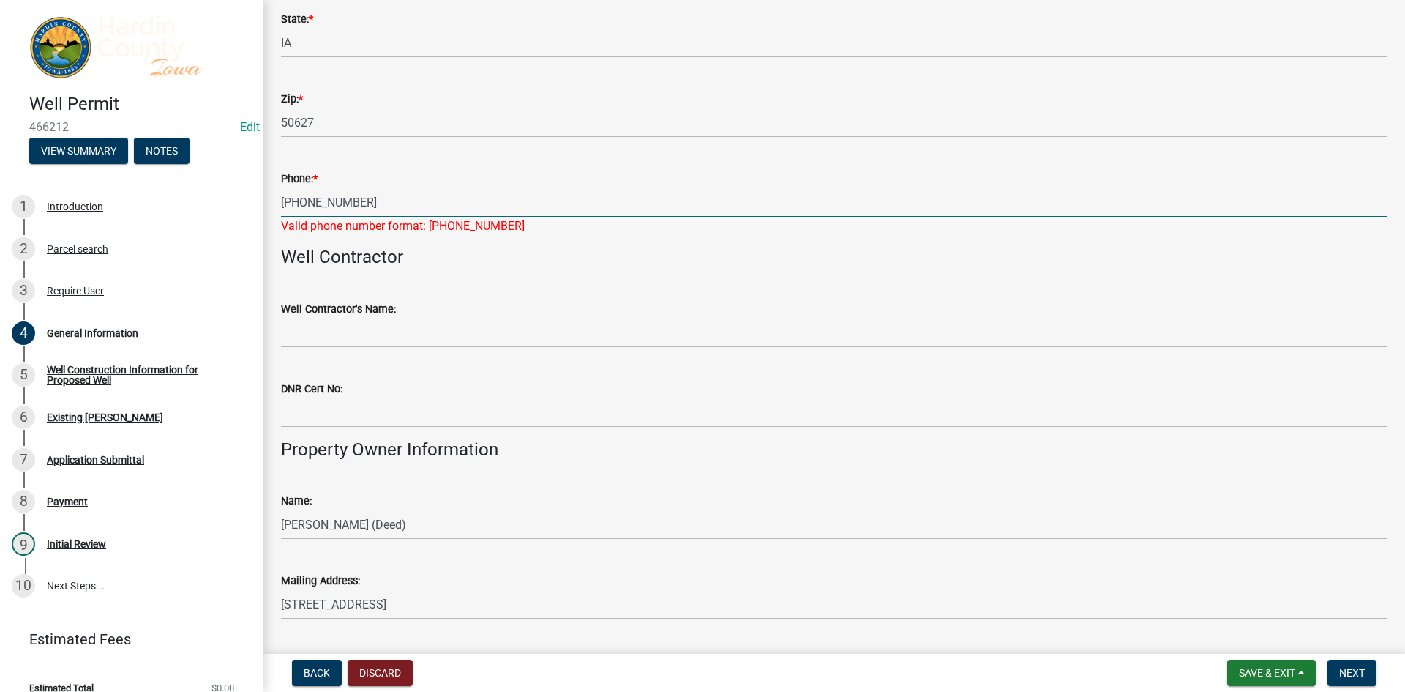
scroll to position [366, 0]
type input "[PHONE_NUMBER]"
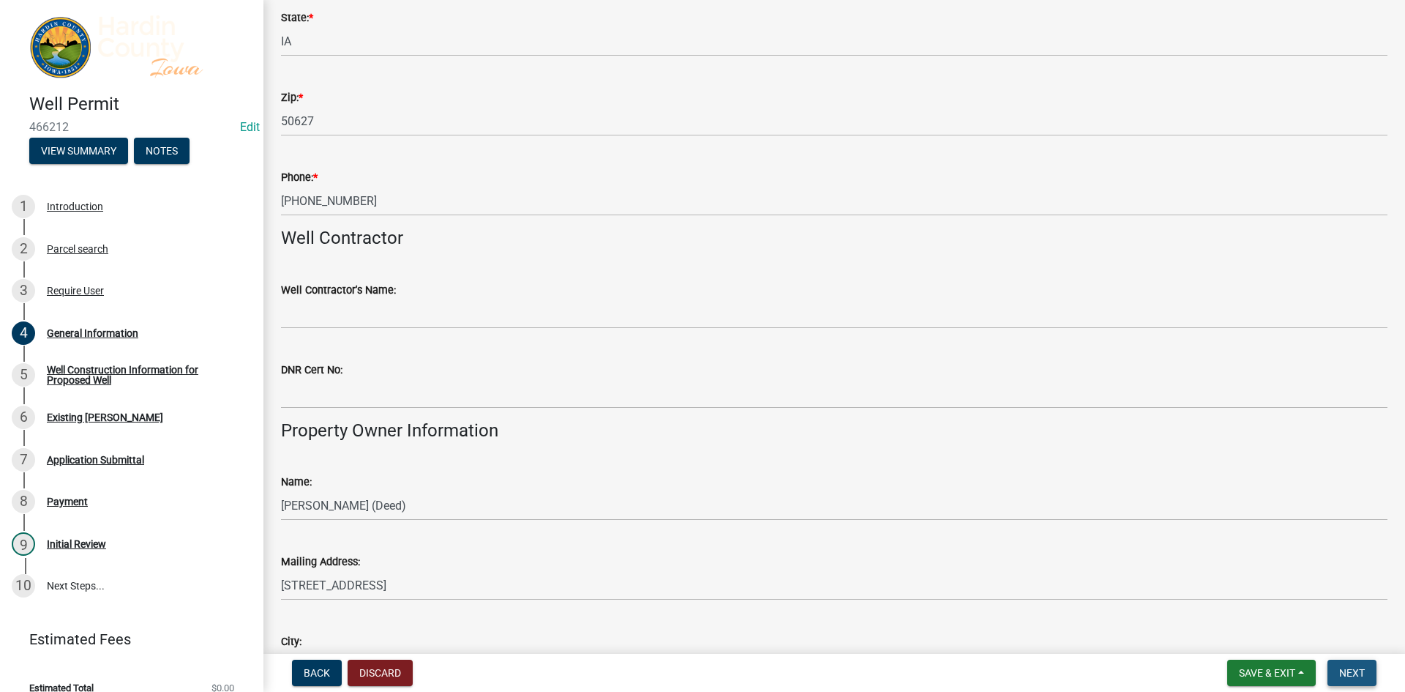
click at [1364, 668] on span "Next" at bounding box center [1352, 673] width 26 height 12
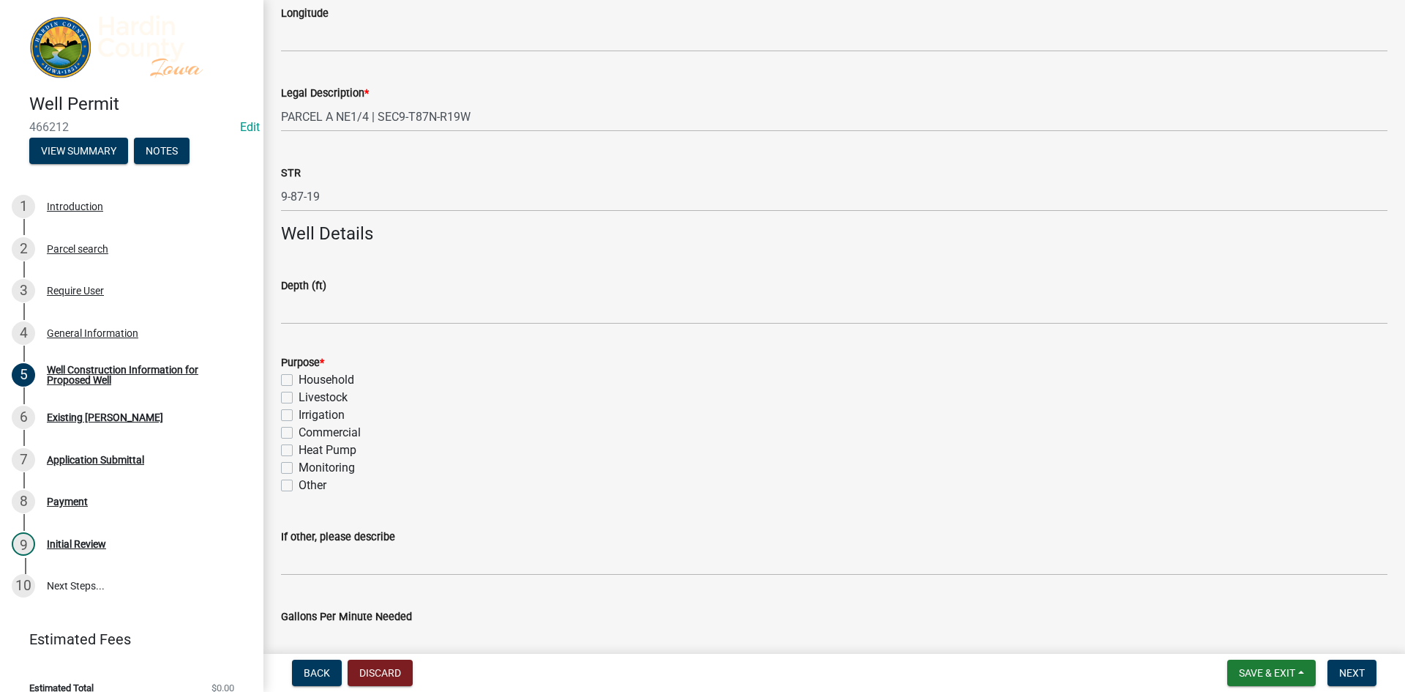
scroll to position [439, 0]
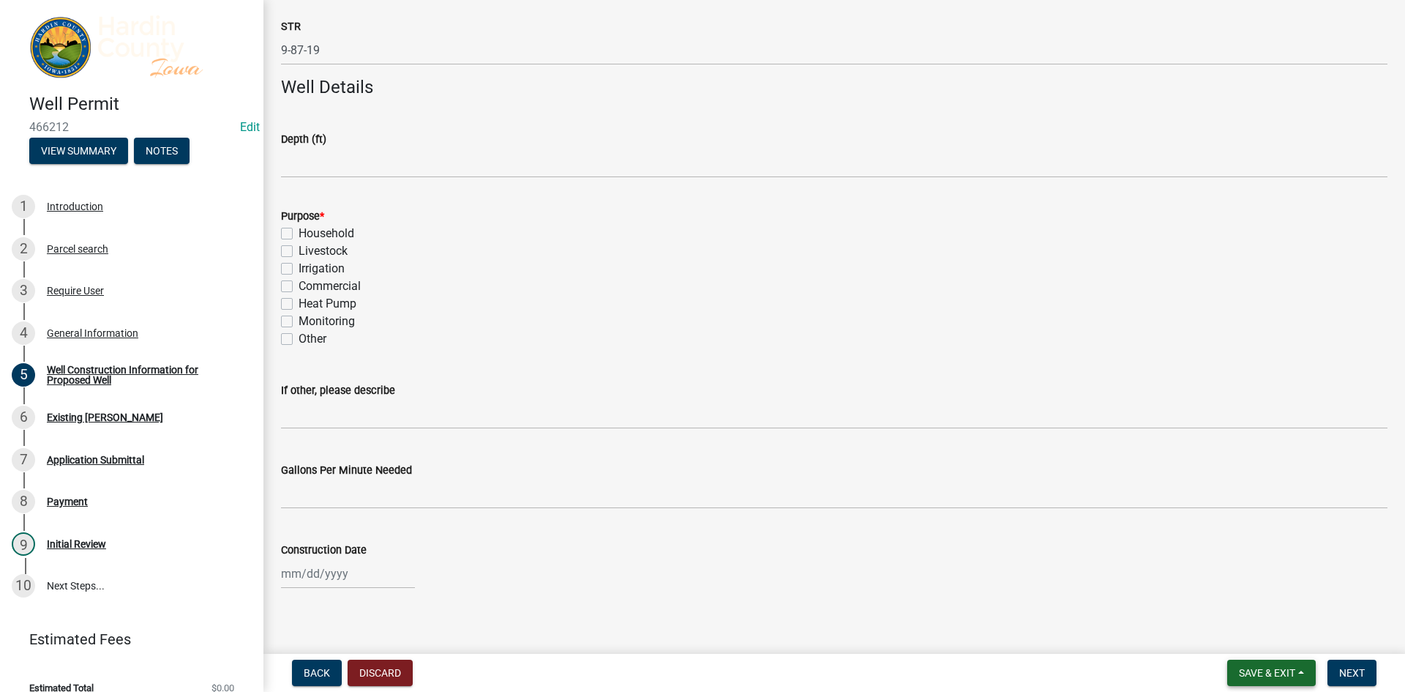
click at [1304, 670] on button "Save & Exit" at bounding box center [1271, 672] width 89 height 26
click at [1282, 635] on button "Save & Exit" at bounding box center [1257, 634] width 117 height 35
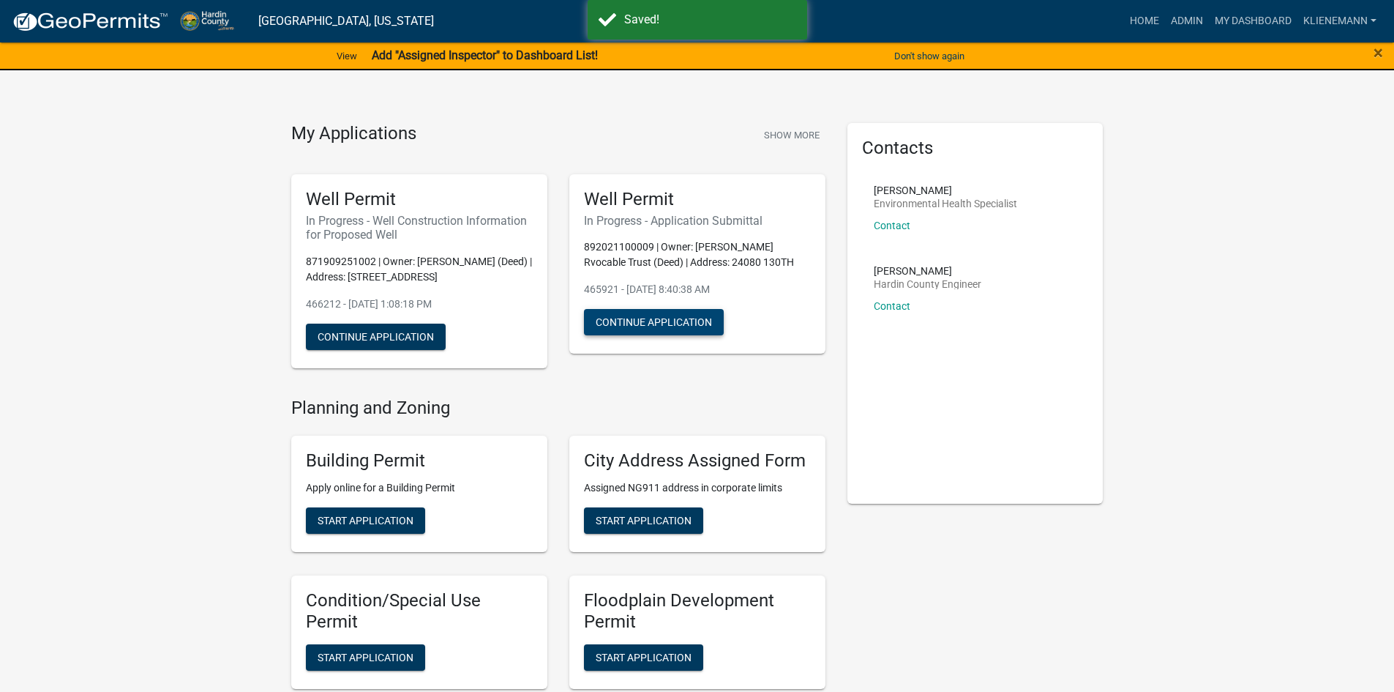
click at [663, 319] on button "Continue Application" at bounding box center [654, 322] width 140 height 26
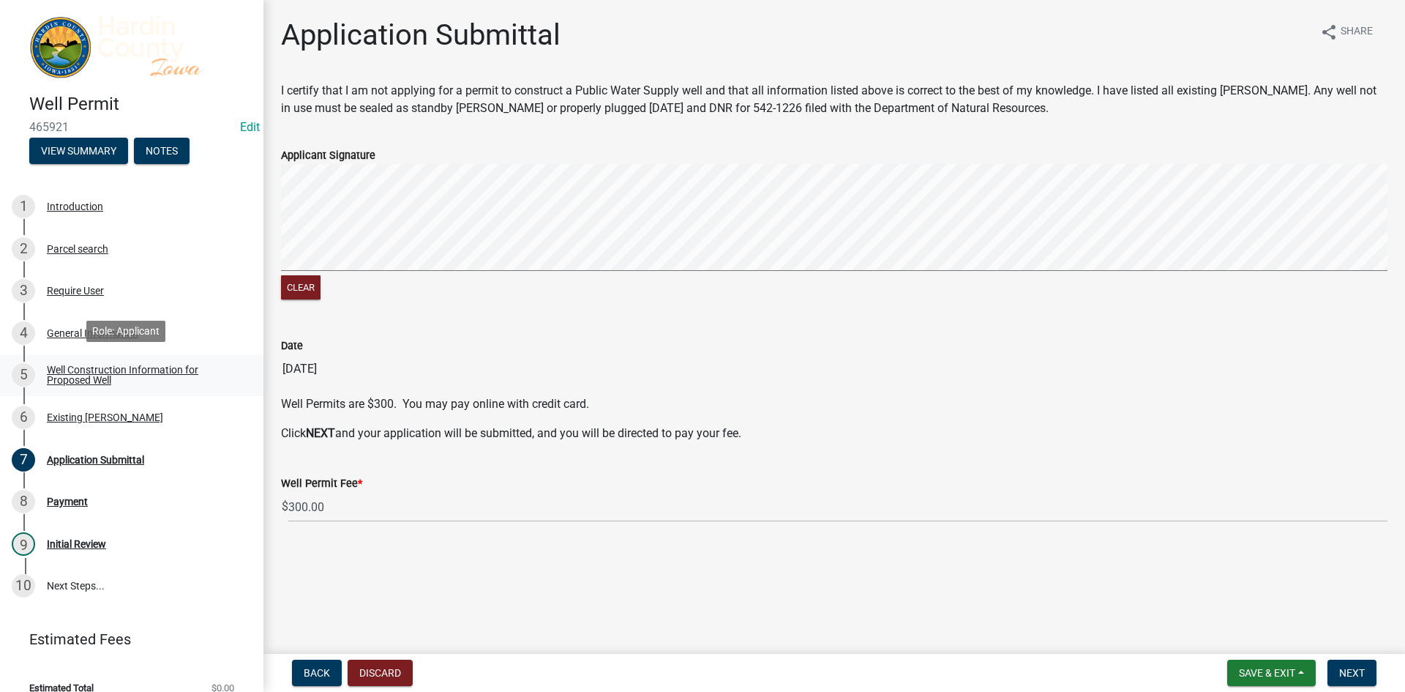
click at [105, 356] on link "5 Well Construction Information for Proposed Well" at bounding box center [131, 375] width 263 height 42
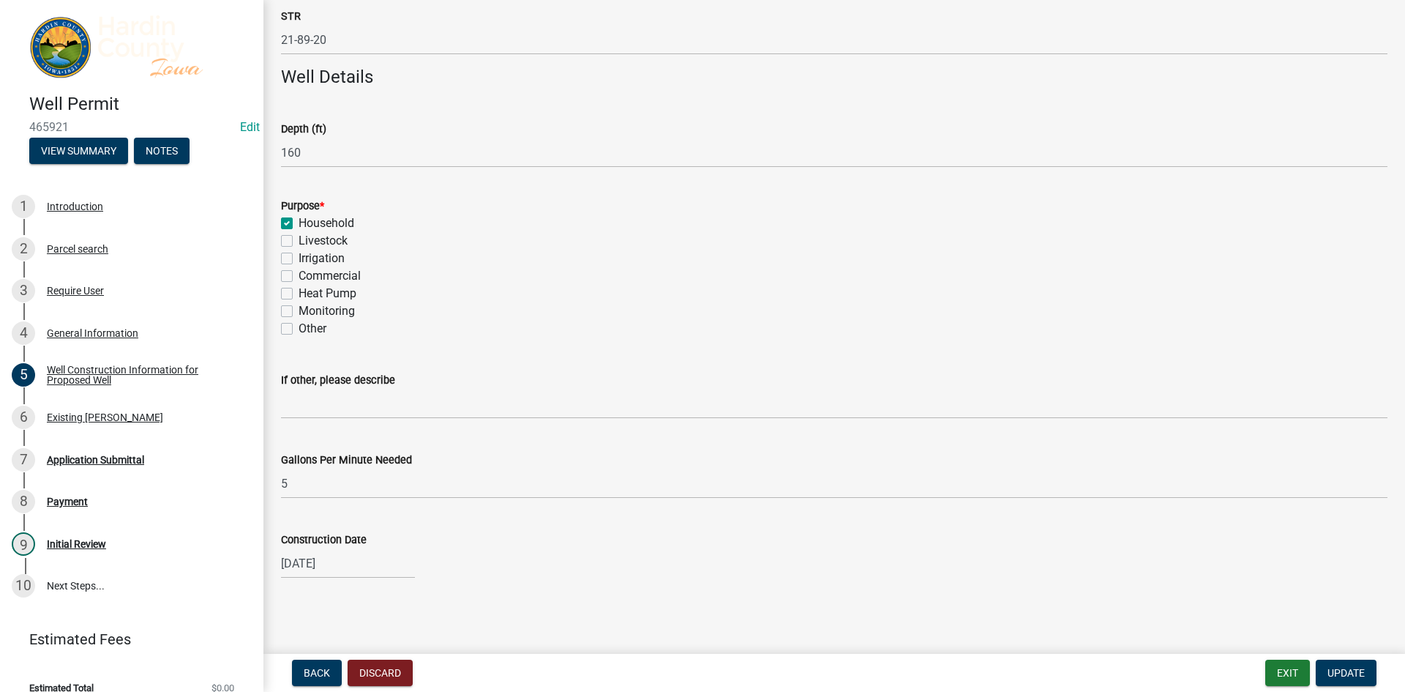
scroll to position [450, 0]
click at [126, 314] on link "4 General Information" at bounding box center [131, 333] width 263 height 42
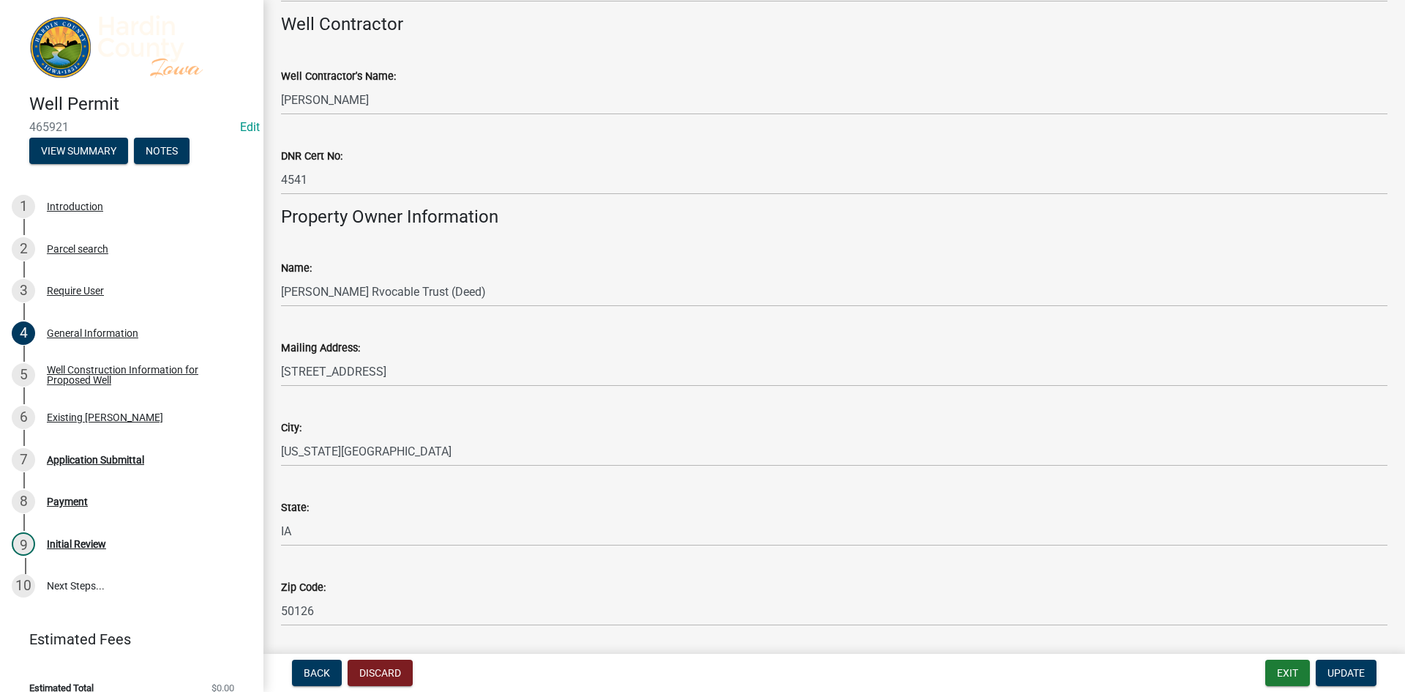
scroll to position [586, 0]
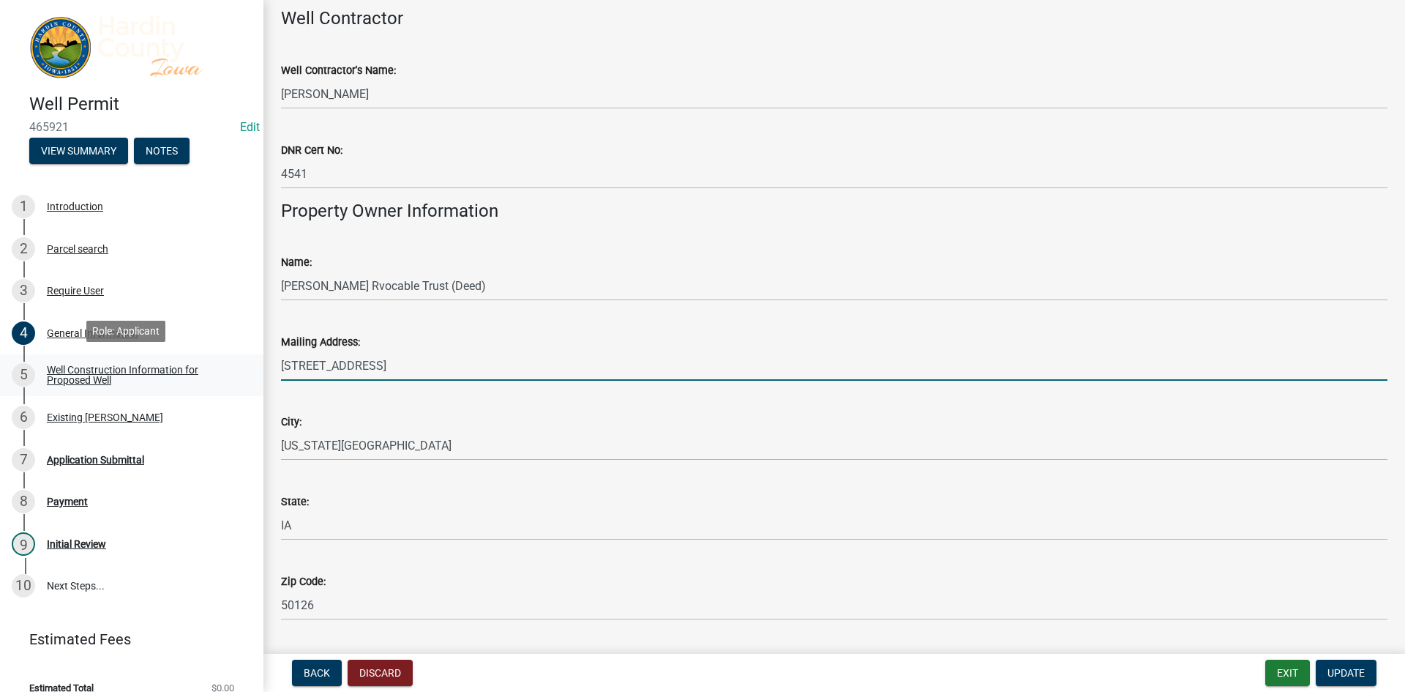
drag, startPoint x: 445, startPoint y: 364, endPoint x: 242, endPoint y: 372, distance: 202.9
click at [242, 372] on div "Well Permit 465921 Edit View Summary Notes 1 Introduction 2 Parcel search 3 Req…" at bounding box center [702, 346] width 1405 height 692
click at [419, 332] on div "Mailing Address: [STREET_ADDRESS]" at bounding box center [834, 347] width 1107 height 68
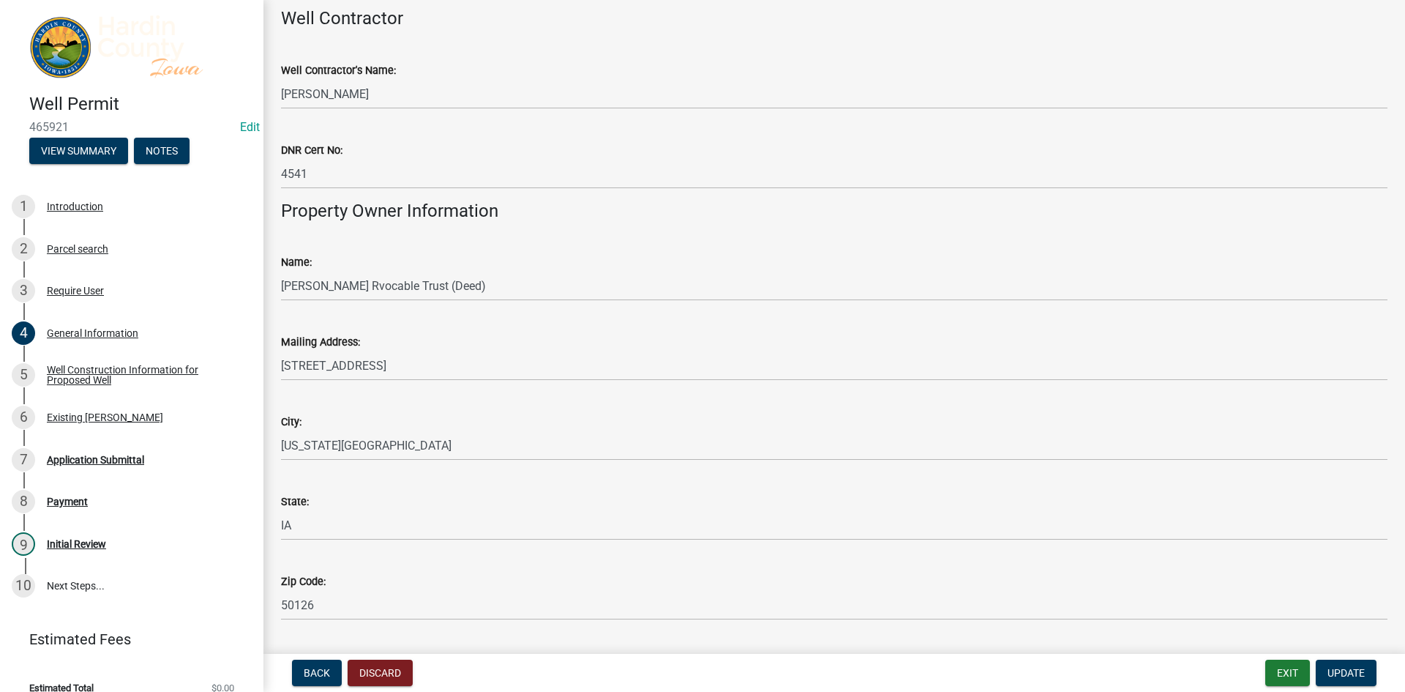
drag, startPoint x: 277, startPoint y: 286, endPoint x: 365, endPoint y: 285, distance: 88.6
click at [365, 285] on div "Name: [PERSON_NAME] Rvocable Trust (Deed)" at bounding box center [834, 267] width 1129 height 68
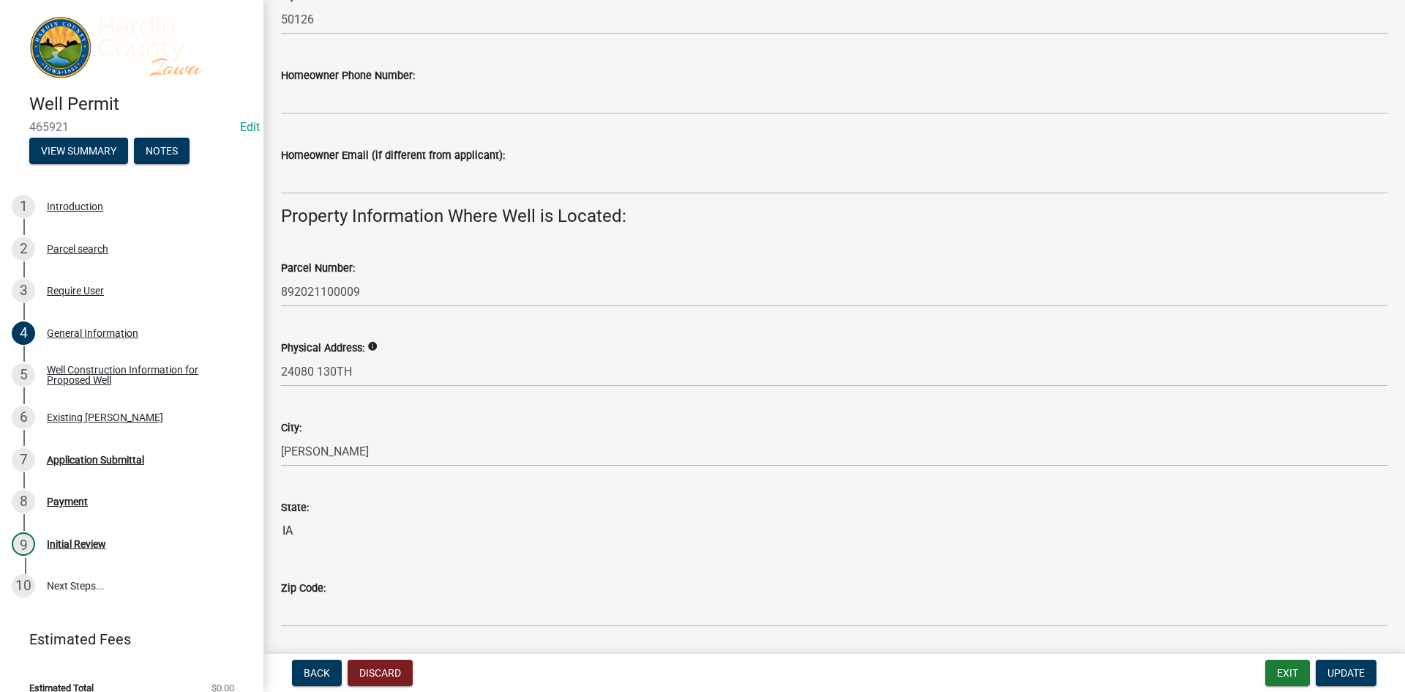
scroll to position [1219, 0]
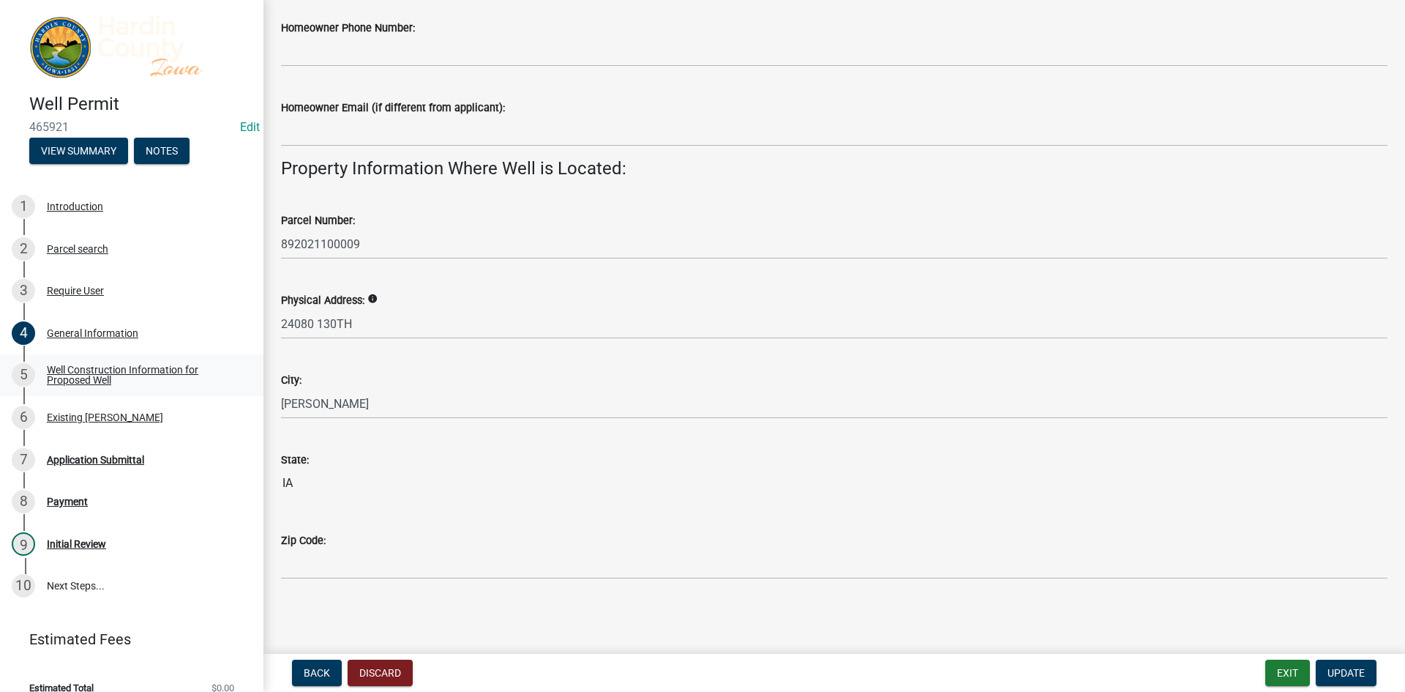
click at [115, 364] on div "Well Construction Information for Proposed Well" at bounding box center [143, 374] width 193 height 20
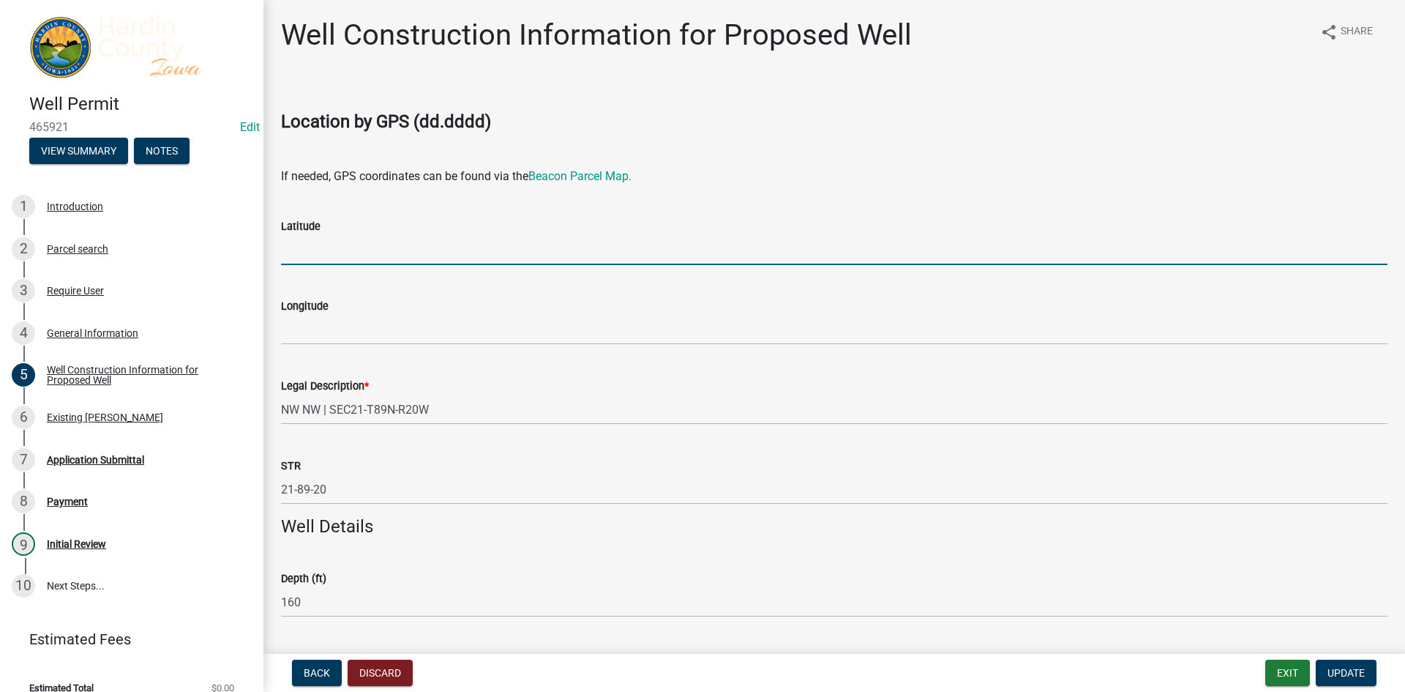
click at [340, 252] on input "Latitude" at bounding box center [834, 250] width 1107 height 30
paste input "42.514293"
type input "42.514293"
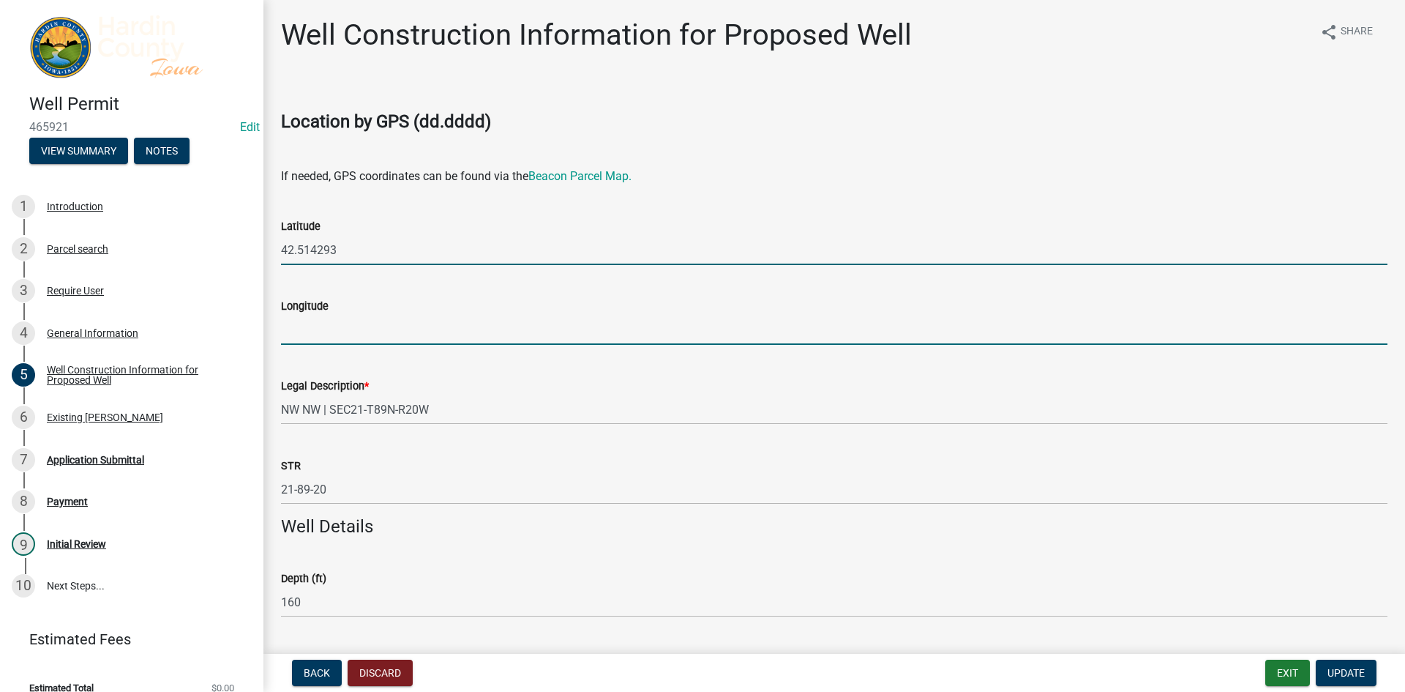
click at [317, 332] on input "Longitude" at bounding box center [834, 330] width 1107 height 30
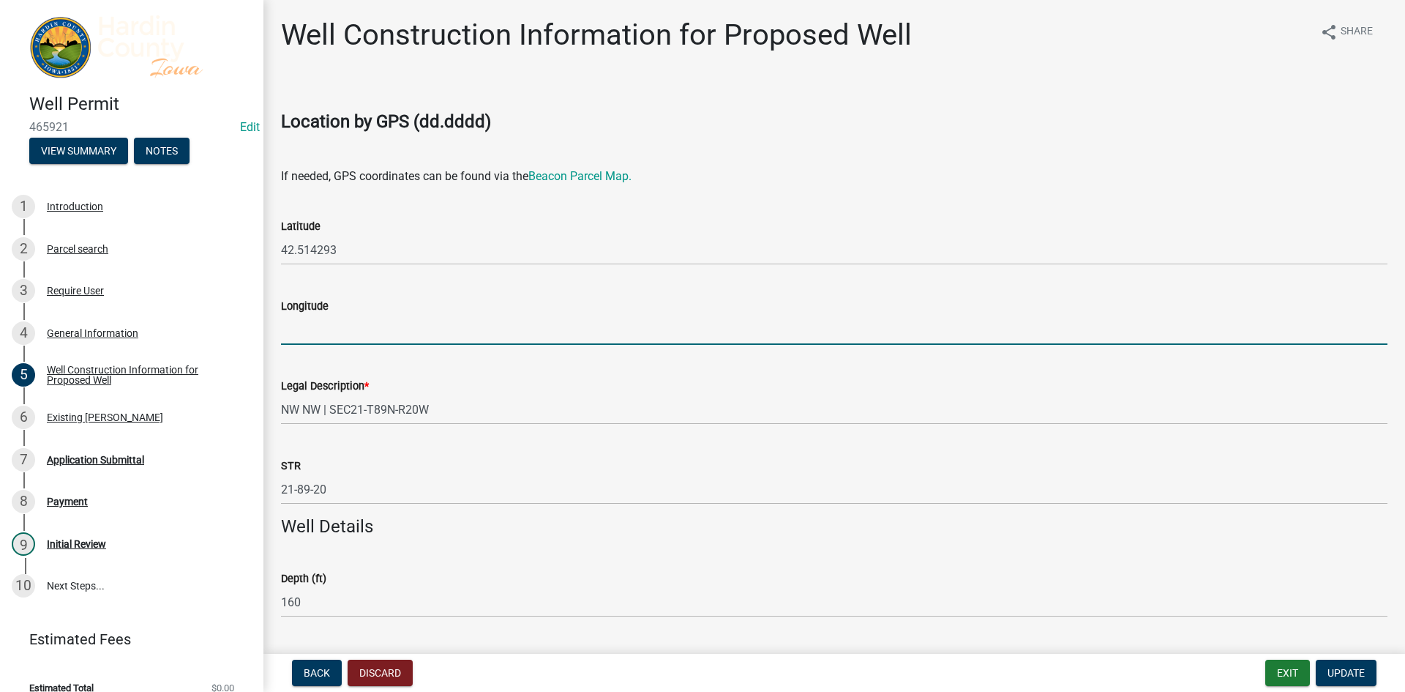
paste input "-93.220879"
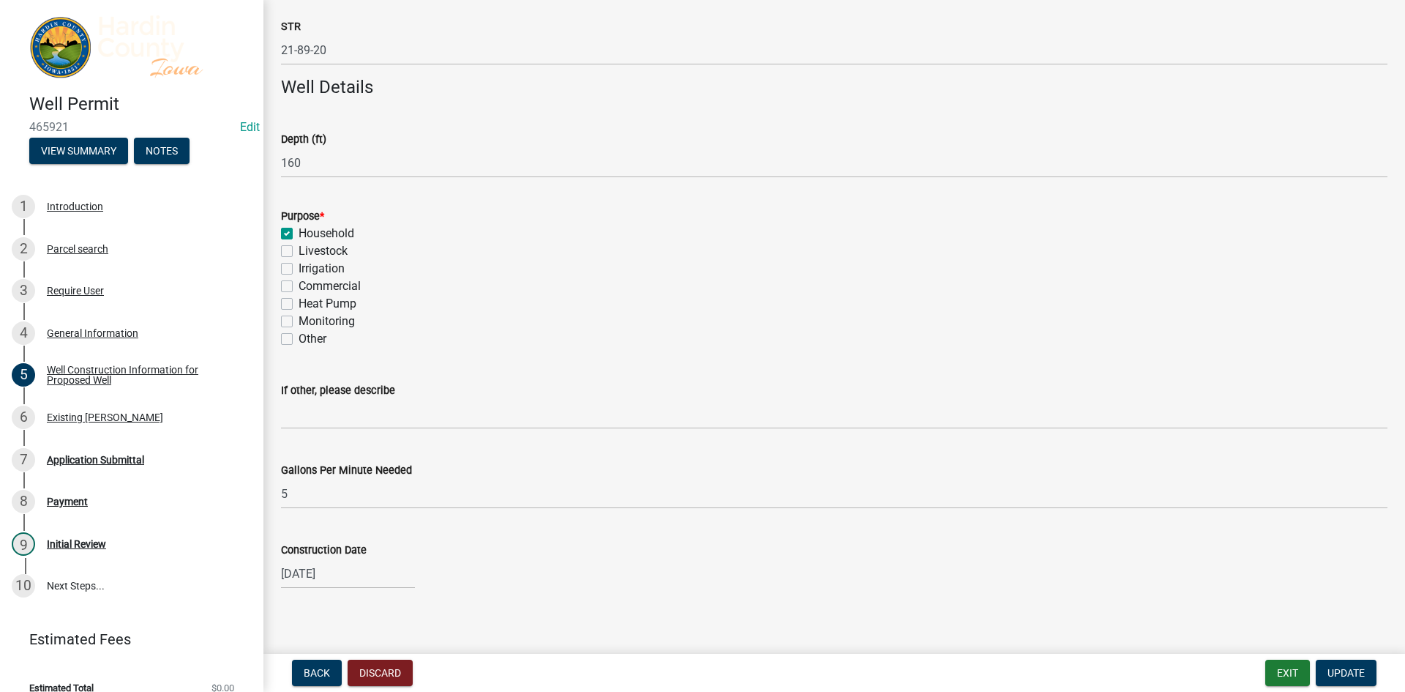
scroll to position [450, 0]
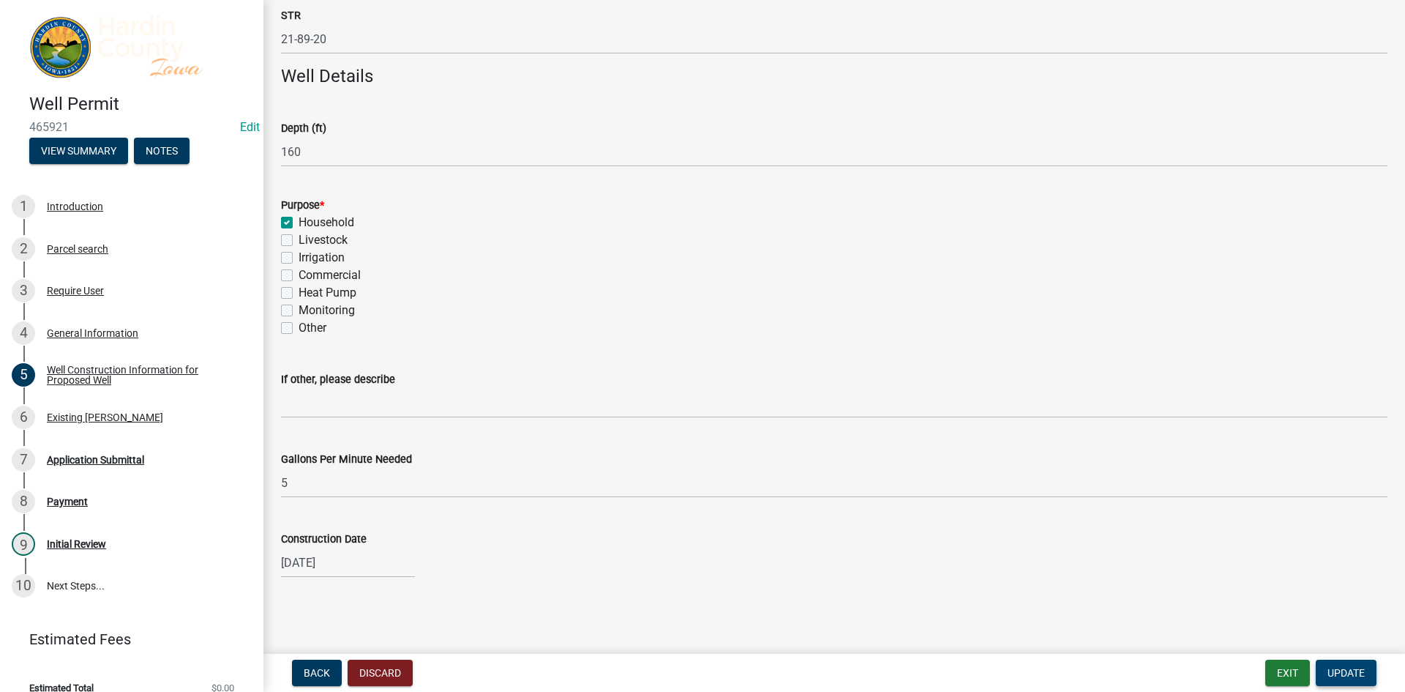
type input "-93.220879"
click at [1320, 673] on button "Update" at bounding box center [1346, 672] width 61 height 26
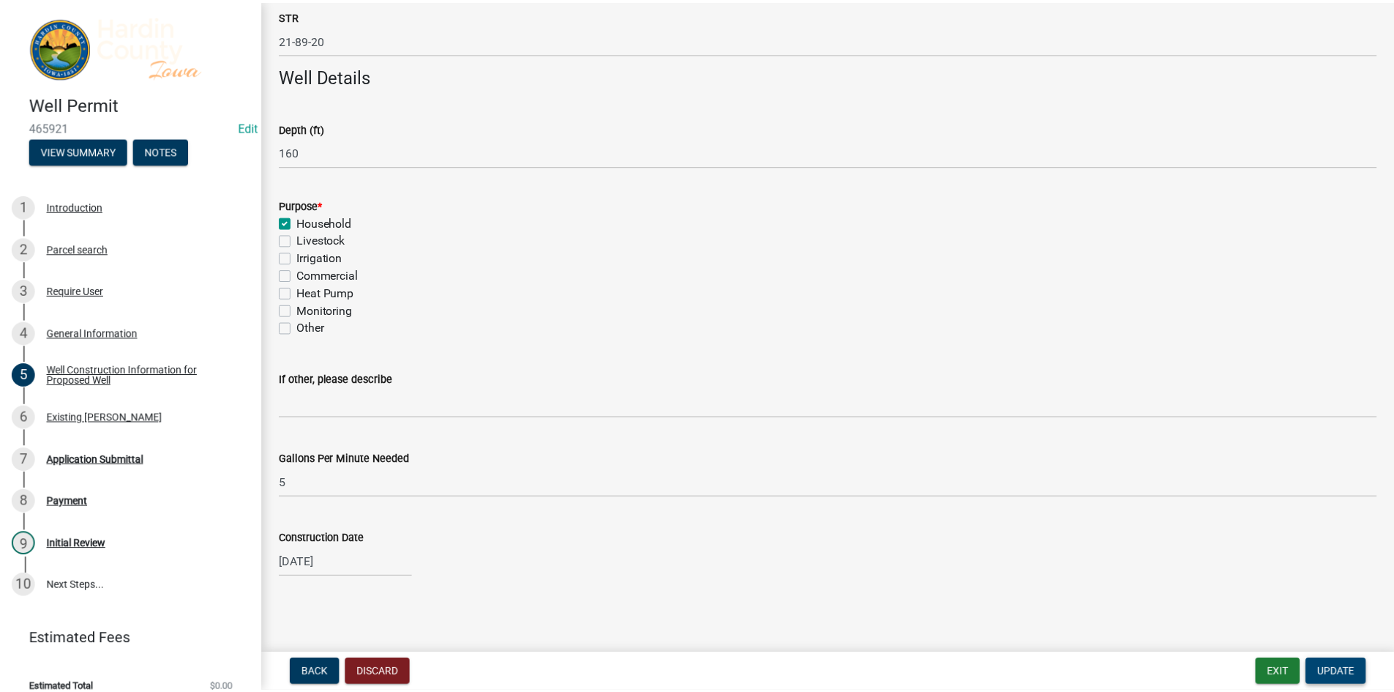
scroll to position [0, 0]
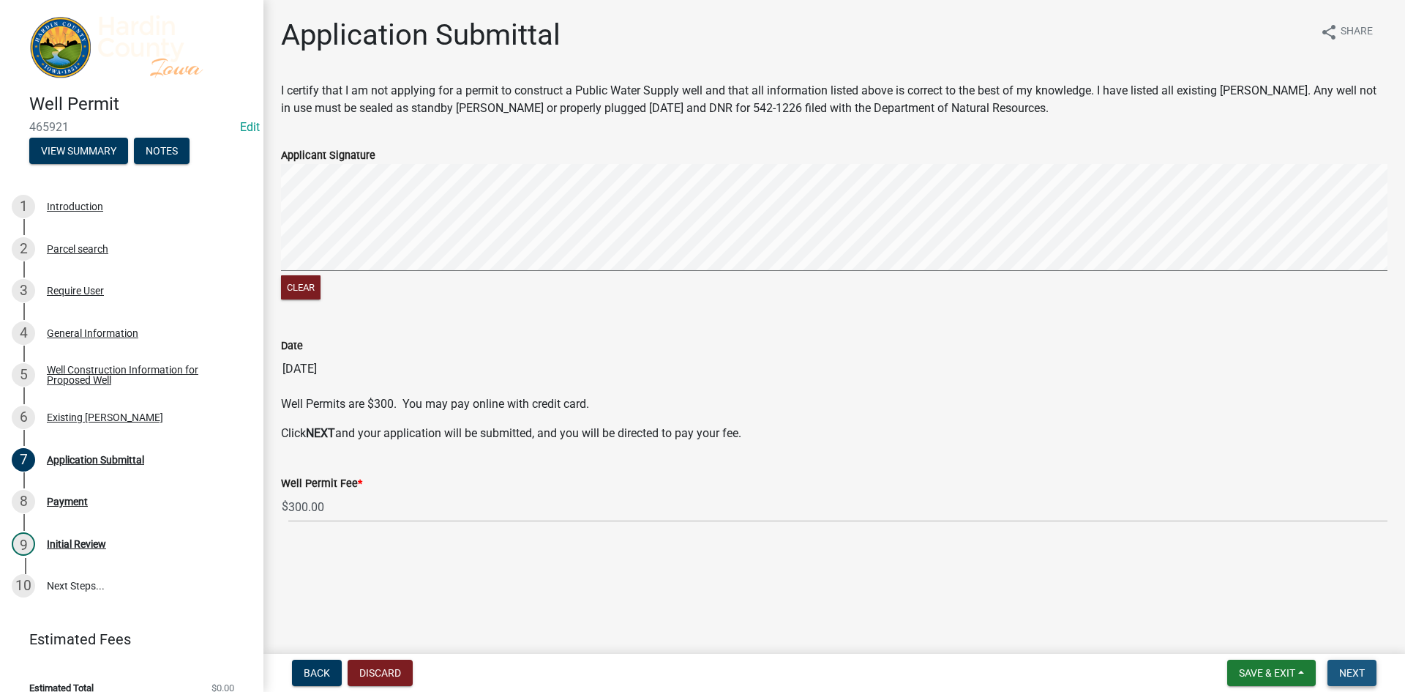
click at [1358, 667] on span "Next" at bounding box center [1352, 673] width 26 height 12
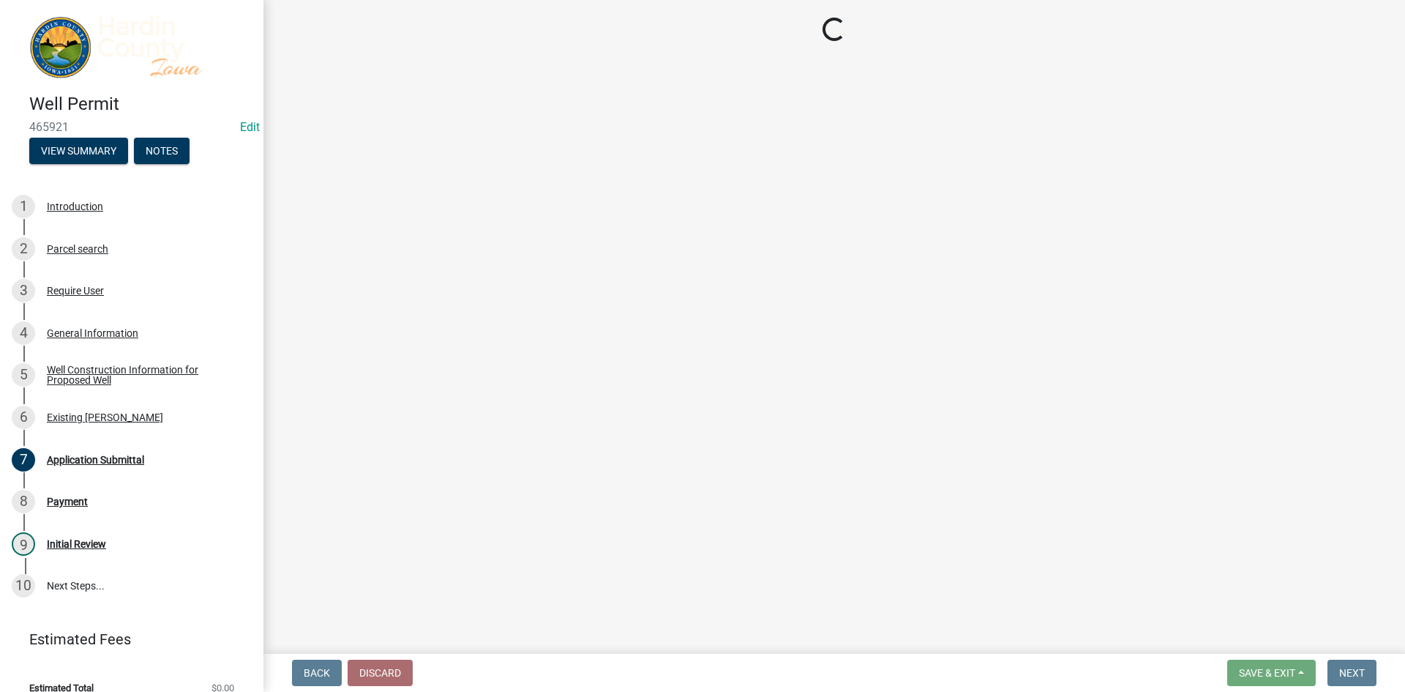
select select "3: 3"
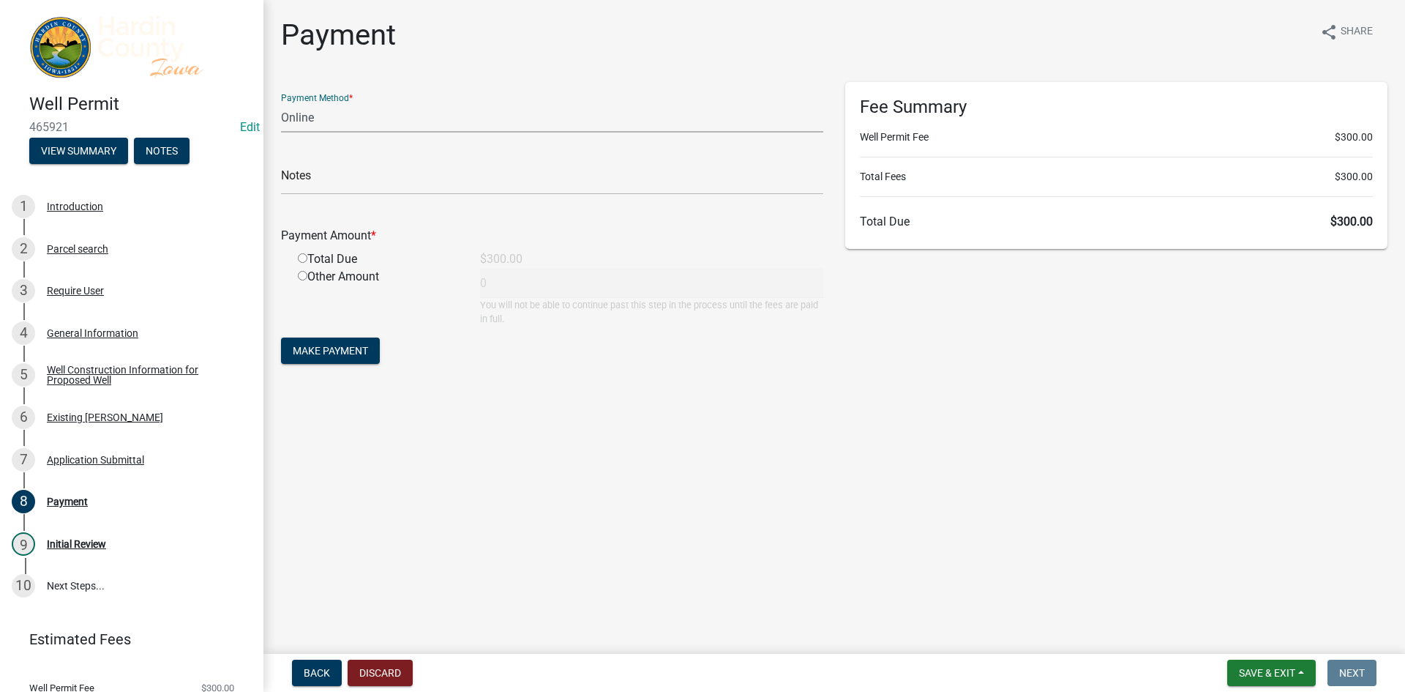
click at [334, 121] on select "Credit Card POS Check Cash Online" at bounding box center [552, 117] width 542 height 30
click at [1244, 674] on span "Save & Exit" at bounding box center [1267, 673] width 56 height 12
click at [1246, 635] on button "Save & Exit" at bounding box center [1257, 634] width 117 height 35
